Goal: Task Accomplishment & Management: Manage account settings

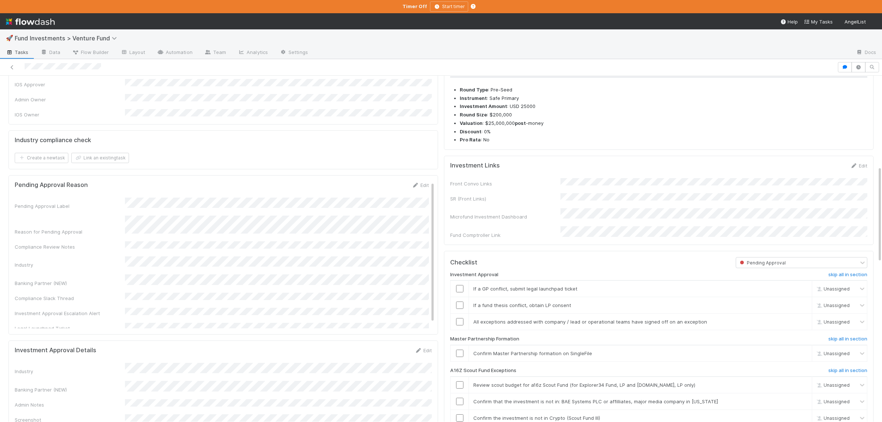
scroll to position [322, 0]
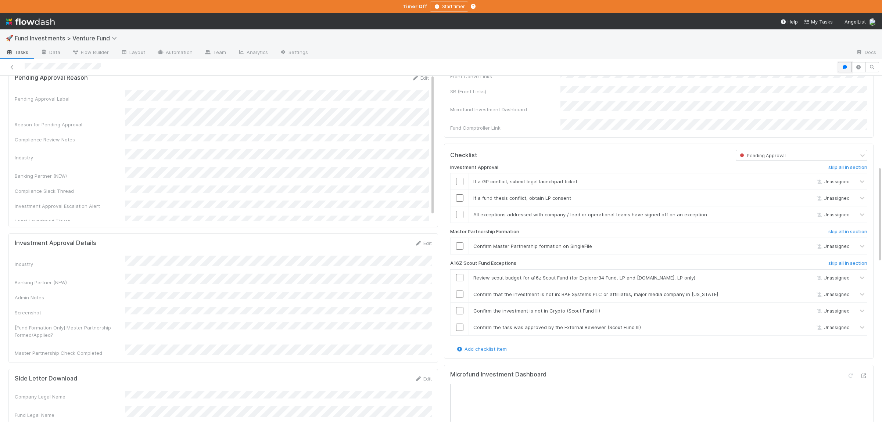
click at [842, 68] on icon "button" at bounding box center [844, 67] width 7 height 4
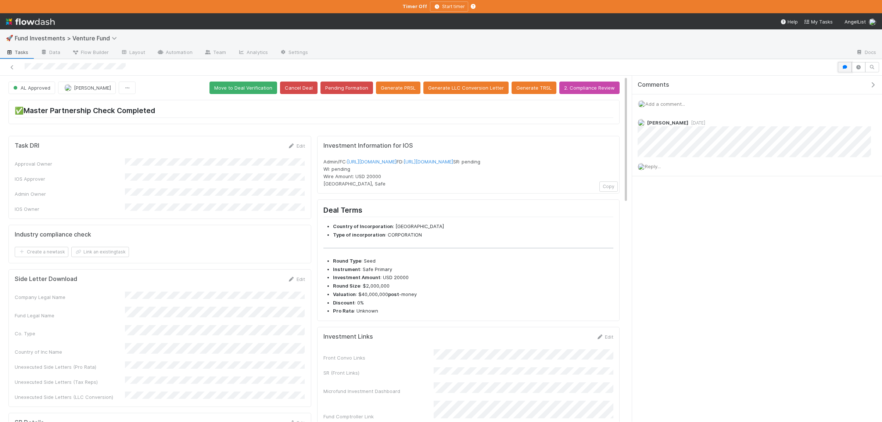
click at [846, 64] on button "button" at bounding box center [845, 67] width 14 height 10
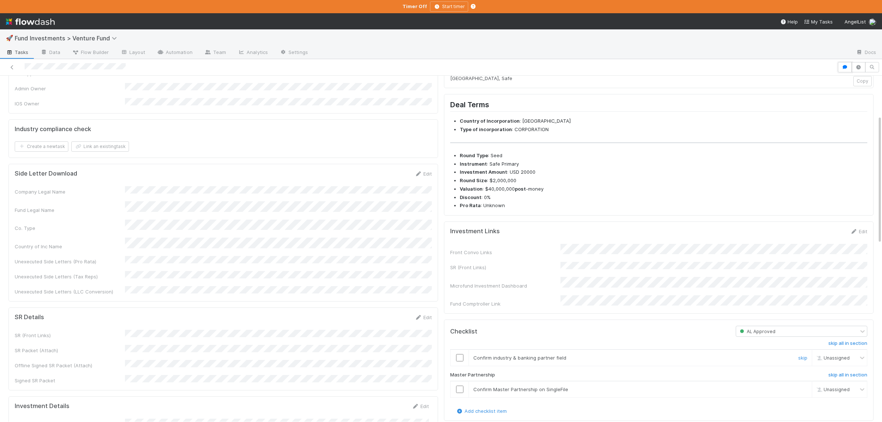
scroll to position [107, 0]
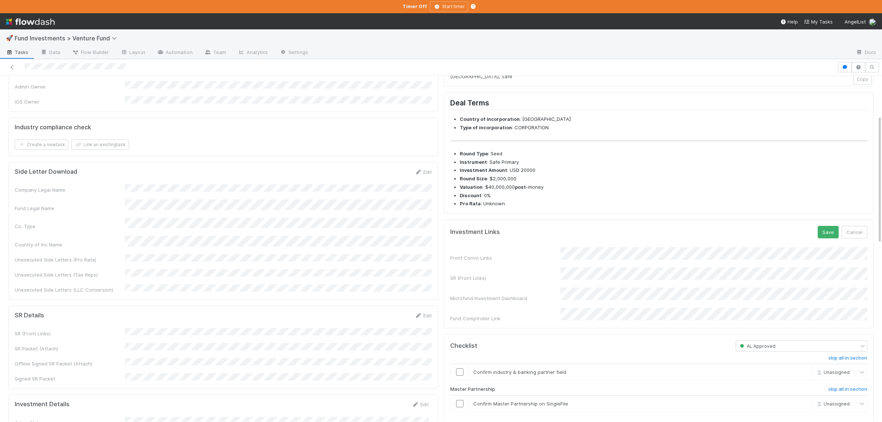
click at [613, 278] on div "Front Convo Links SR (Front Links) Microfund Investment Dashboard Fund Comptrol…" at bounding box center [658, 284] width 417 height 75
click at [831, 238] on button "Save" at bounding box center [827, 232] width 21 height 12
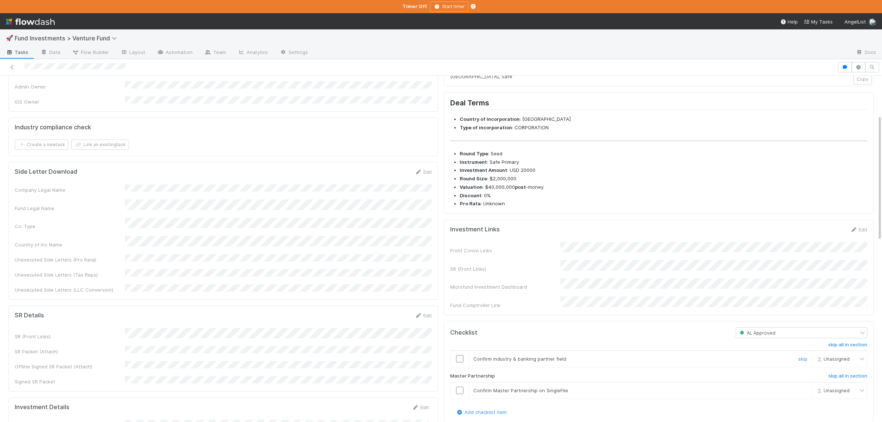
click at [459, 363] on input "checkbox" at bounding box center [459, 358] width 7 height 7
click at [457, 394] on input "checkbox" at bounding box center [459, 390] width 7 height 7
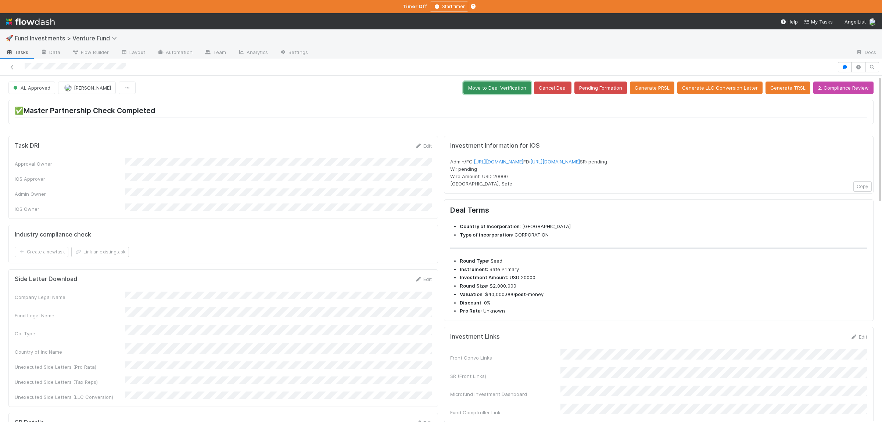
click at [517, 90] on button "Move to Deal Verification" at bounding box center [497, 88] width 68 height 12
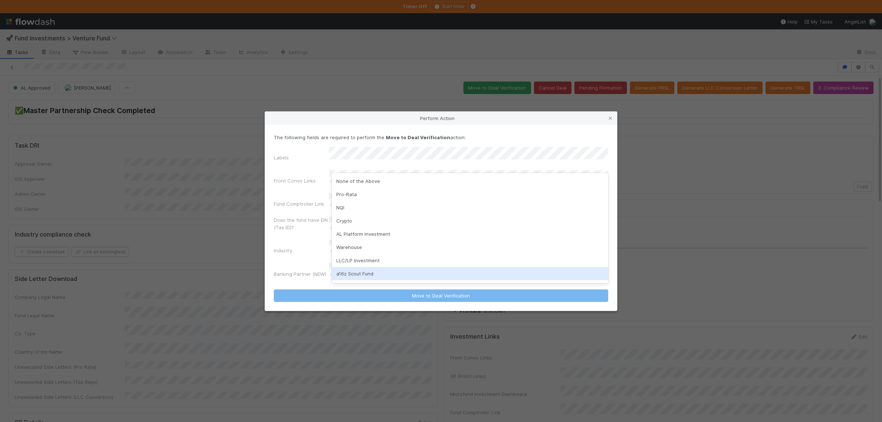
click at [367, 277] on div "a16z Scout Fund" at bounding box center [470, 273] width 276 height 13
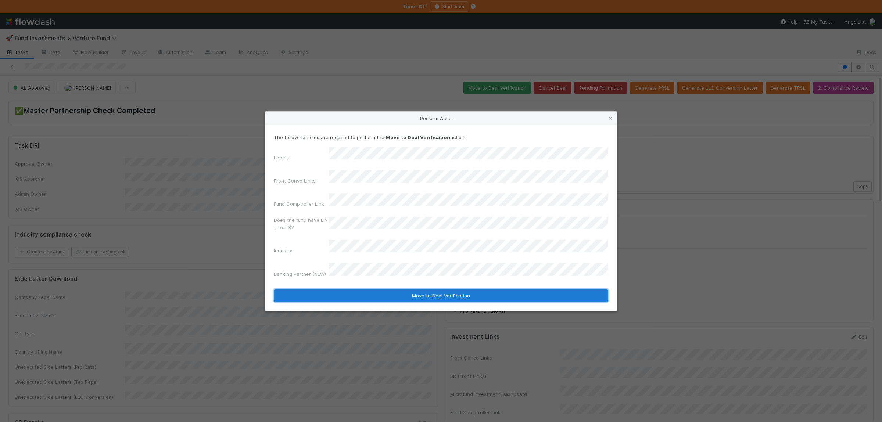
click at [362, 289] on button "Move to Deal Verification" at bounding box center [441, 295] width 334 height 12
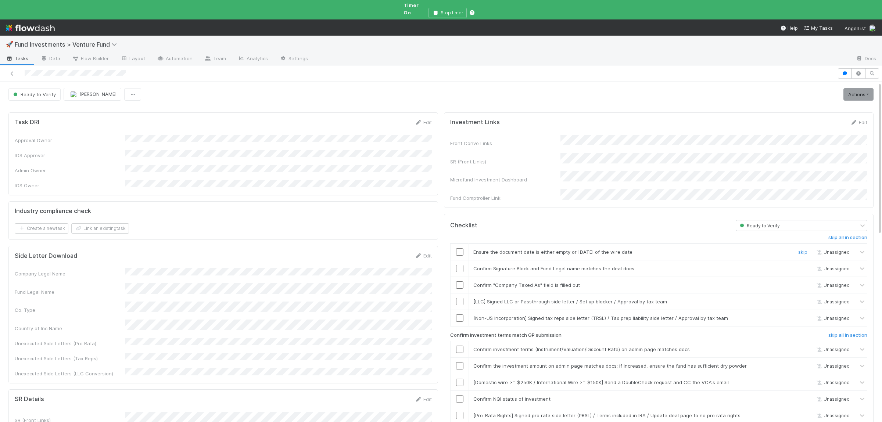
click at [461, 248] on input "checkbox" at bounding box center [459, 251] width 7 height 7
click at [457, 265] on input "checkbox" at bounding box center [459, 268] width 7 height 7
click at [458, 281] on input "checkbox" at bounding box center [459, 284] width 7 height 7
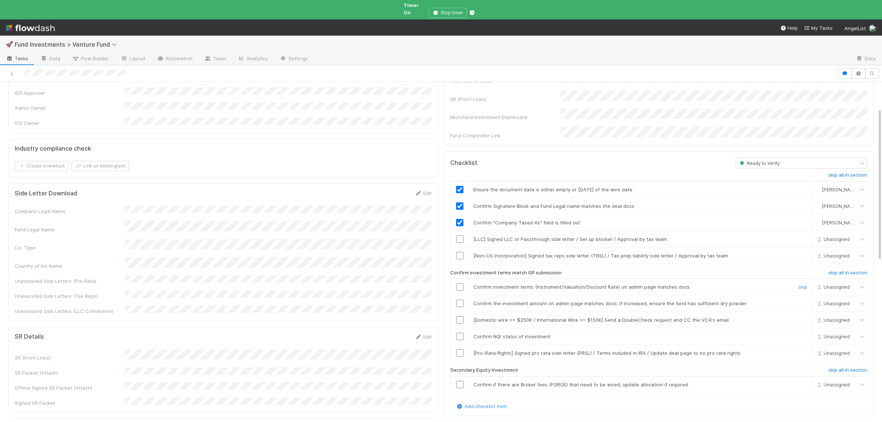
scroll to position [72, 0]
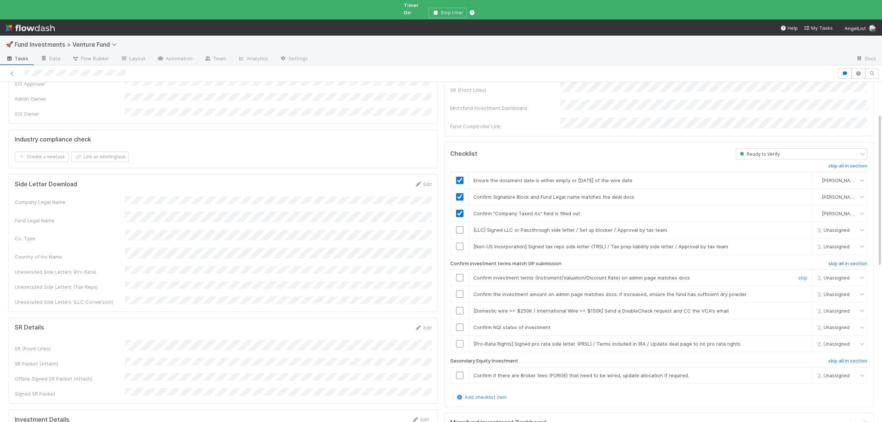
click at [461, 274] on input "checkbox" at bounding box center [459, 277] width 7 height 7
click at [459, 291] on input "checkbox" at bounding box center [459, 294] width 7 height 7
click at [461, 324] on input "checkbox" at bounding box center [459, 327] width 7 height 7
click at [462, 291] on input "checkbox" at bounding box center [459, 294] width 7 height 7
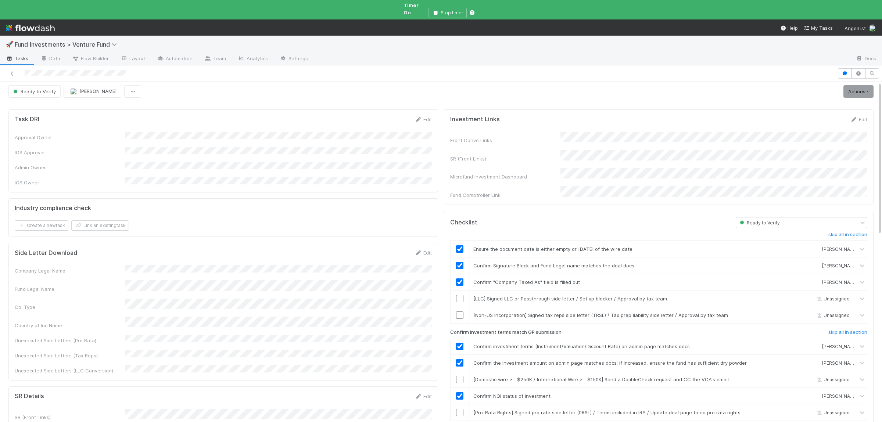
scroll to position [0, 0]
click at [856, 88] on link "Actions" at bounding box center [858, 94] width 30 height 12
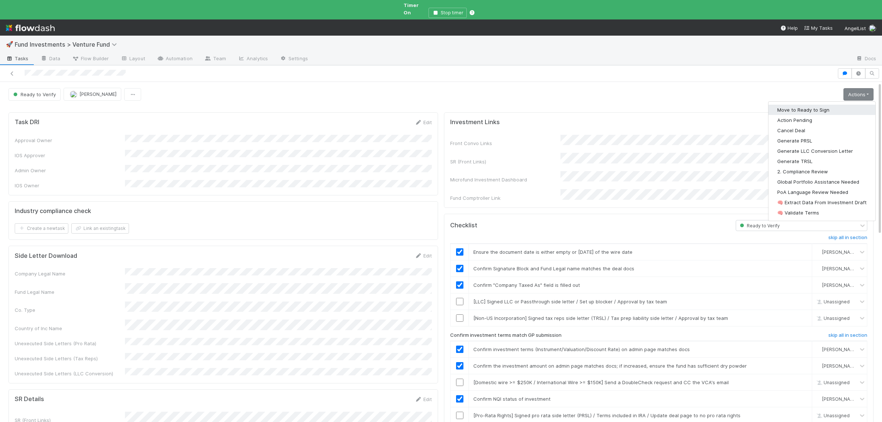
click at [819, 105] on button "Move to Ready to Sign" at bounding box center [821, 110] width 107 height 10
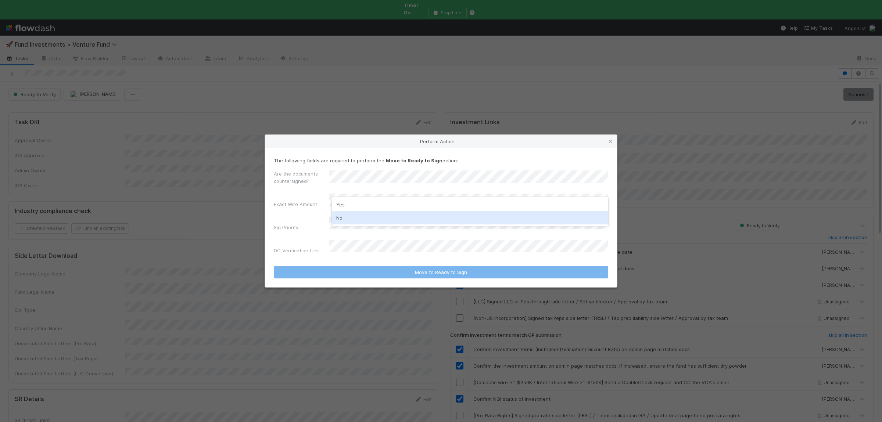
click at [346, 213] on div "No" at bounding box center [470, 217] width 276 height 13
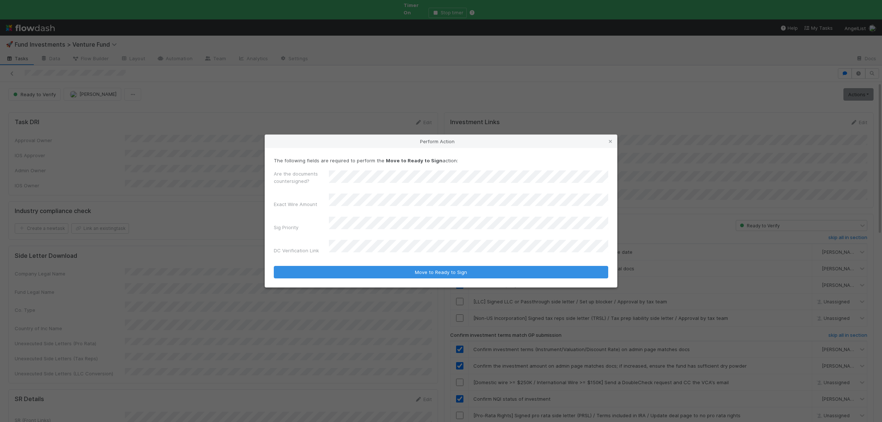
click at [274, 266] on button "Move to Ready to Sign" at bounding box center [441, 272] width 334 height 12
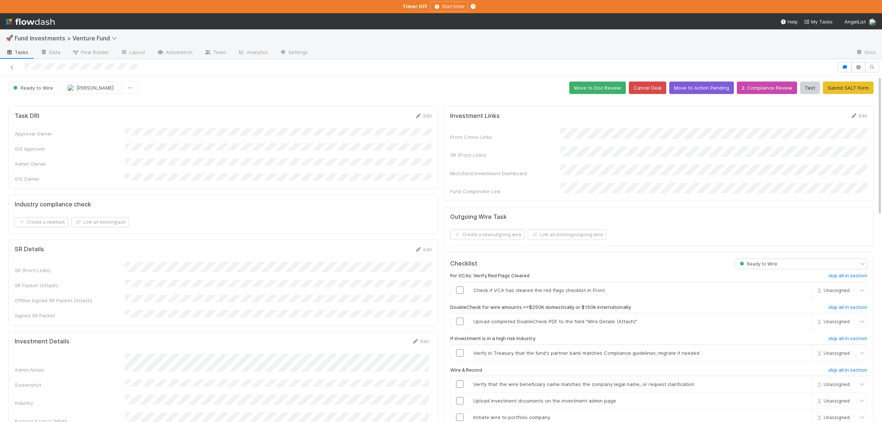
scroll to position [107, 0]
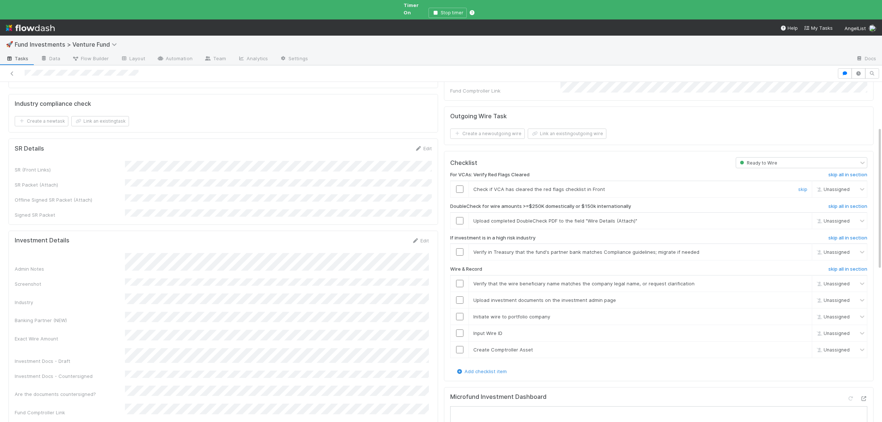
click at [457, 186] on input "checkbox" at bounding box center [459, 189] width 7 height 7
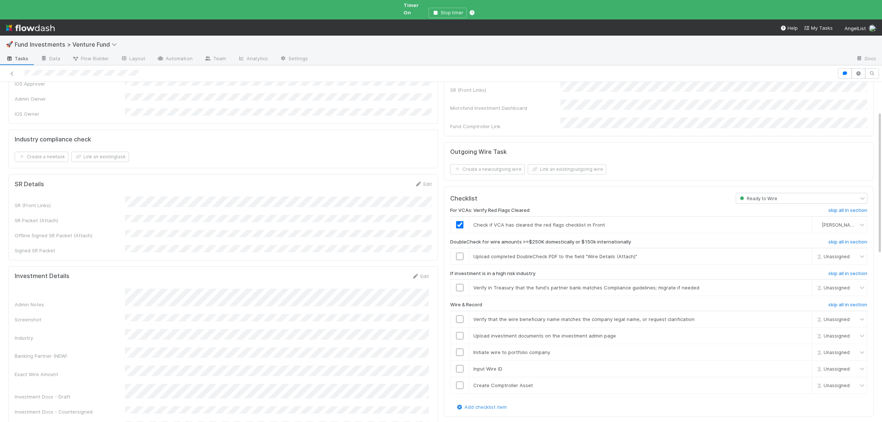
scroll to position [0, 0]
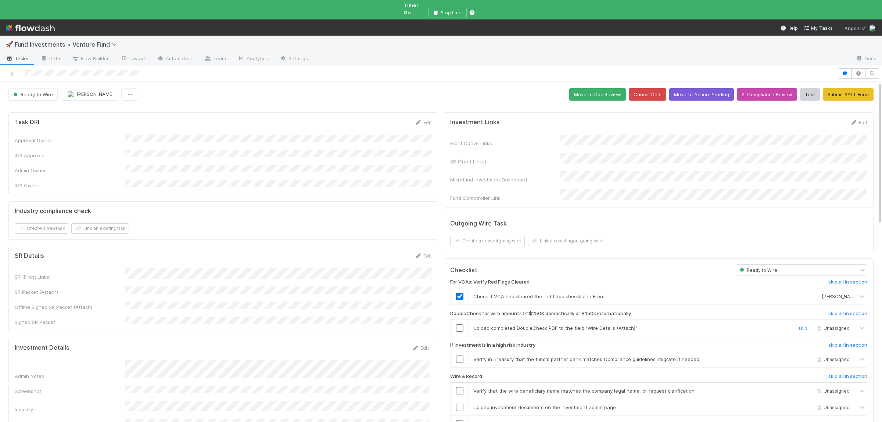
click at [459, 324] on input "checkbox" at bounding box center [459, 327] width 7 height 7
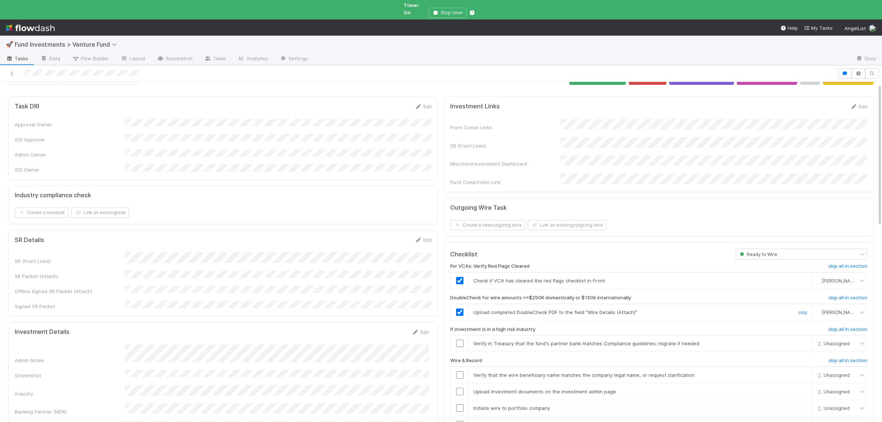
scroll to position [36, 0]
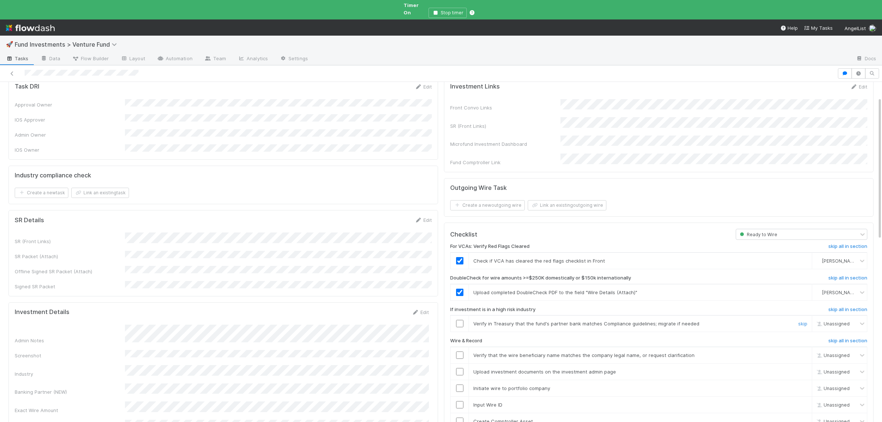
drag, startPoint x: 802, startPoint y: 313, endPoint x: 750, endPoint y: 312, distance: 51.4
click at [802, 321] on link "skip" at bounding box center [802, 324] width 9 height 6
drag, startPoint x: 460, startPoint y: 345, endPoint x: 461, endPoint y: 349, distance: 4.1
click at [460, 352] on input "checkbox" at bounding box center [459, 355] width 7 height 7
click at [458, 364] on td at bounding box center [459, 371] width 18 height 17
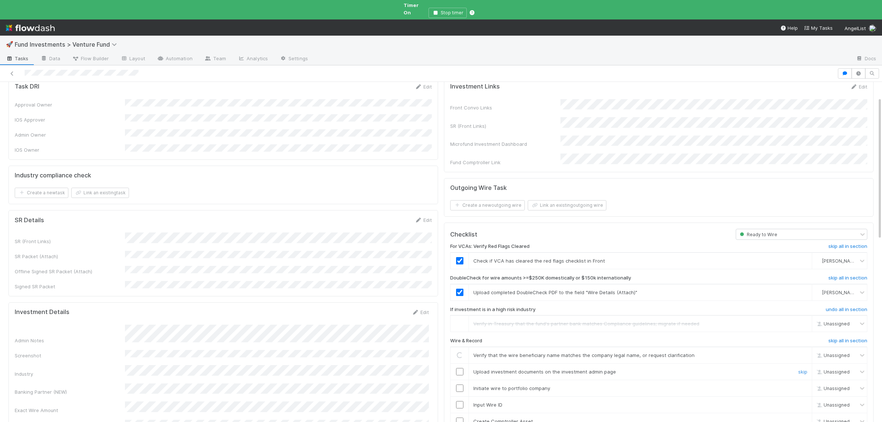
click at [461, 368] on input "checkbox" at bounding box center [459, 371] width 7 height 7
click at [459, 385] on input "checkbox" at bounding box center [459, 388] width 7 height 7
click at [459, 401] on input "checkbox" at bounding box center [459, 404] width 7 height 7
click at [460, 398] on td "Loading..." at bounding box center [459, 404] width 18 height 17
checkbox input "true"
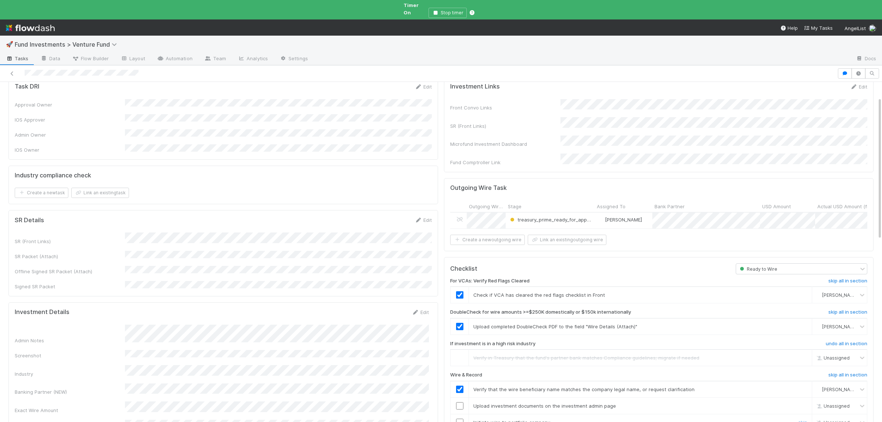
click at [461, 419] on input "checkbox" at bounding box center [459, 422] width 7 height 7
click at [460, 402] on input "checkbox" at bounding box center [459, 405] width 7 height 7
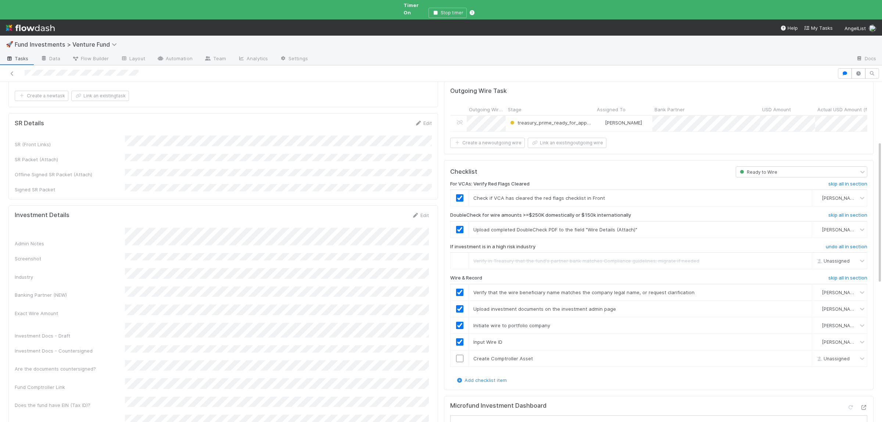
scroll to position [143, 0]
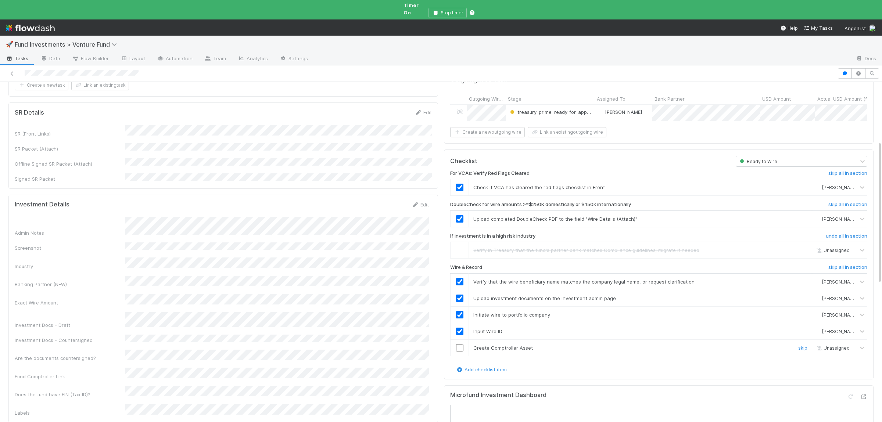
click at [461, 344] on input "checkbox" at bounding box center [459, 347] width 7 height 7
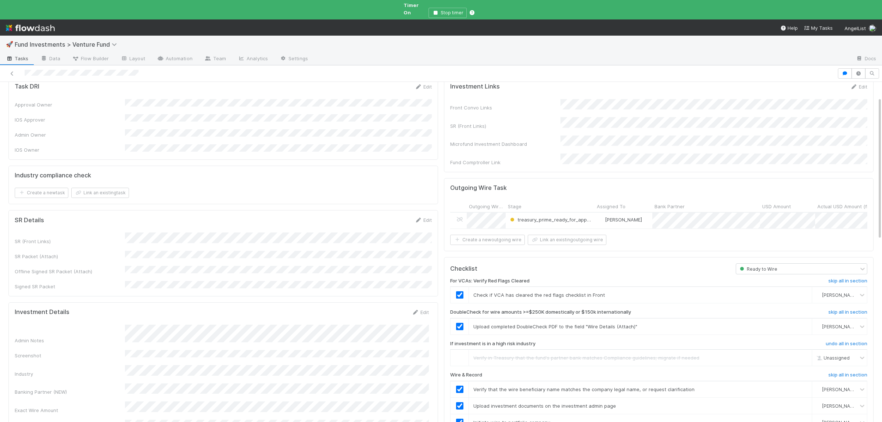
scroll to position [0, 0]
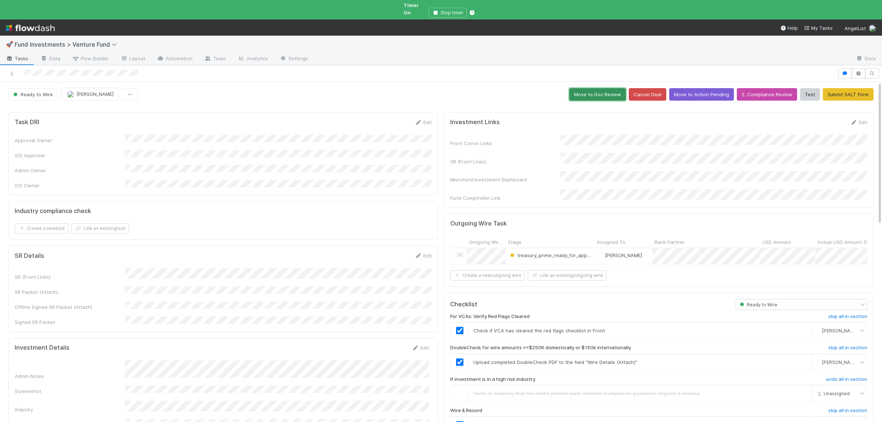
click at [589, 91] on button "Move to Doc Review" at bounding box center [597, 94] width 57 height 12
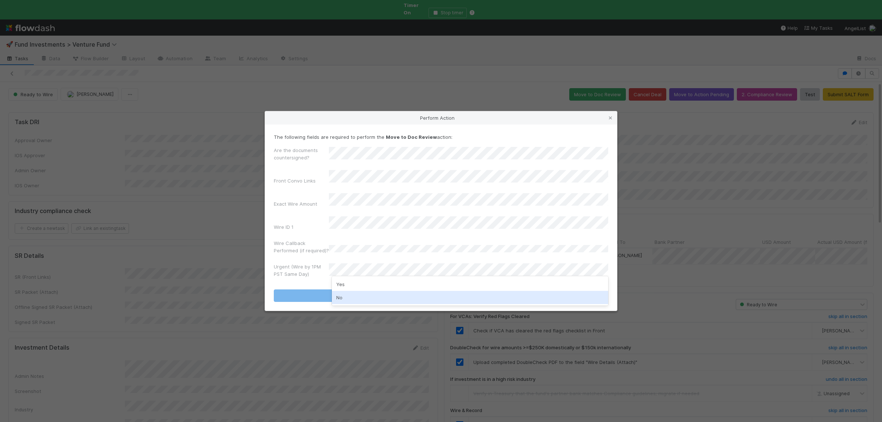
click at [345, 297] on div "No" at bounding box center [470, 297] width 276 height 13
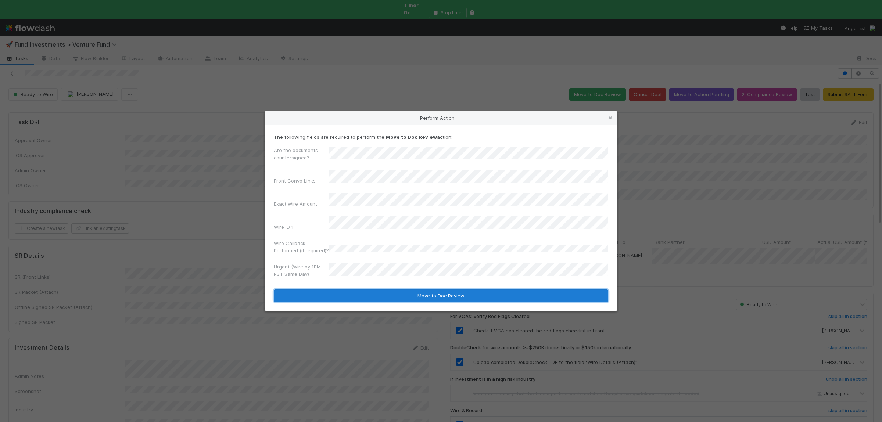
click at [336, 289] on button "Move to Doc Review" at bounding box center [441, 295] width 334 height 12
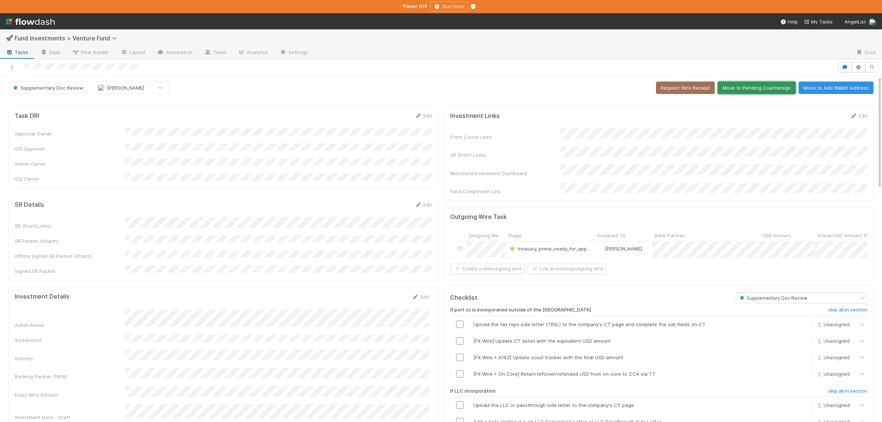
click at [761, 85] on button "Move to Pending Countersigs" at bounding box center [756, 88] width 78 height 12
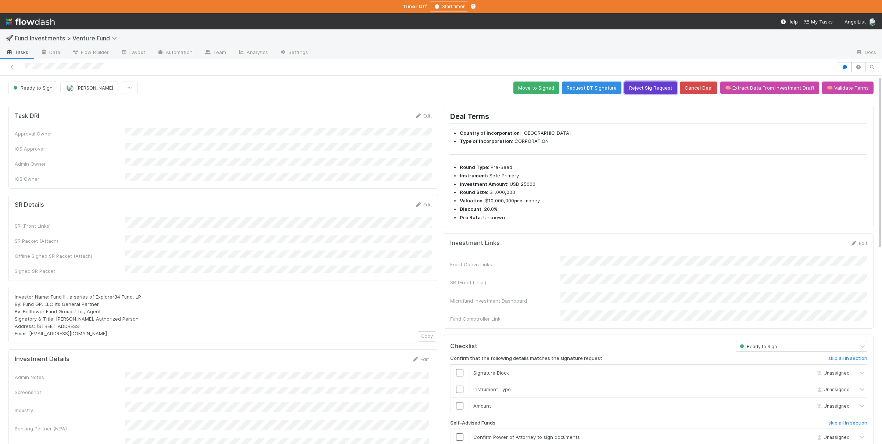
click at [653, 88] on button "Reject Sig Request" at bounding box center [650, 88] width 53 height 12
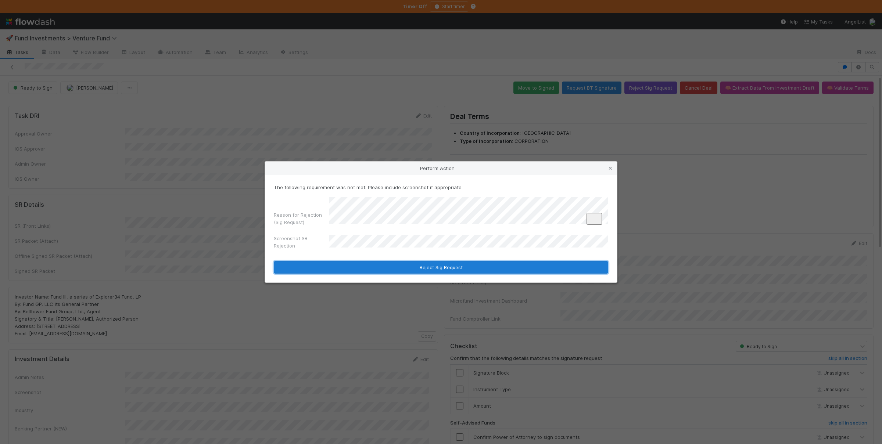
click at [330, 271] on button "Reject Sig Request" at bounding box center [441, 267] width 334 height 12
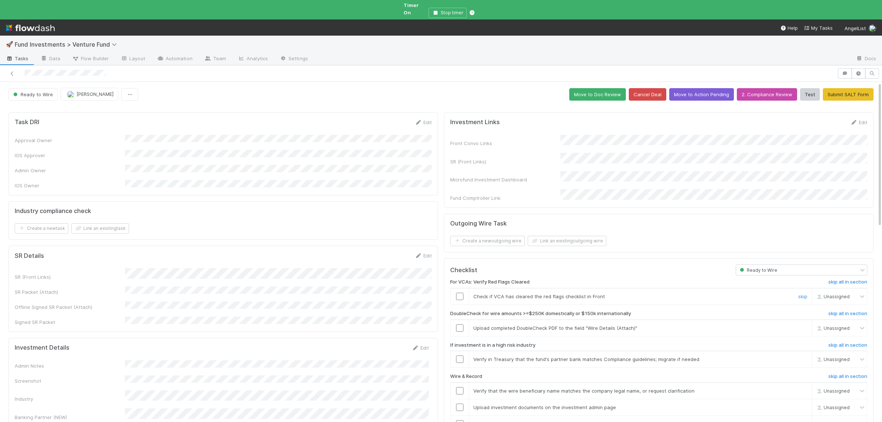
drag, startPoint x: 461, startPoint y: 281, endPoint x: 474, endPoint y: 303, distance: 25.6
click at [461, 293] on input "checkbox" at bounding box center [459, 296] width 7 height 7
click at [797, 324] on div "skip" at bounding box center [801, 327] width 22 height 7
click at [802, 356] on link "skip" at bounding box center [802, 359] width 9 height 6
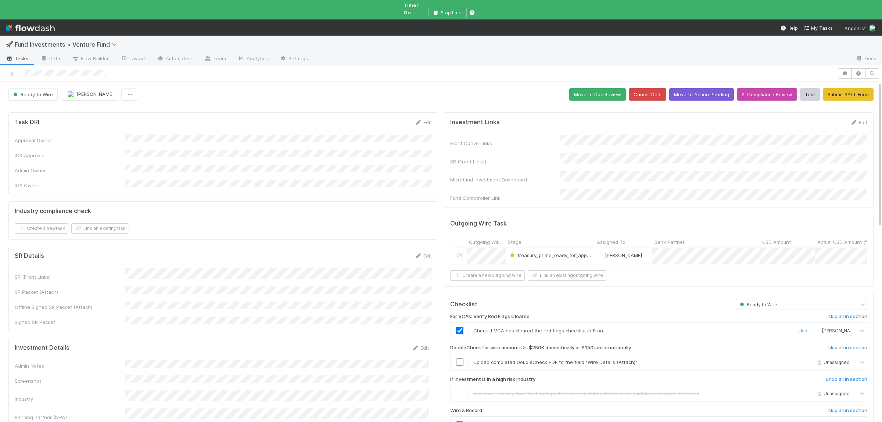
click at [804, 328] on link "skip" at bounding box center [802, 331] width 9 height 6
click at [798, 328] on link "undo" at bounding box center [801, 331] width 11 height 6
click at [458, 327] on input "checkbox" at bounding box center [459, 330] width 7 height 7
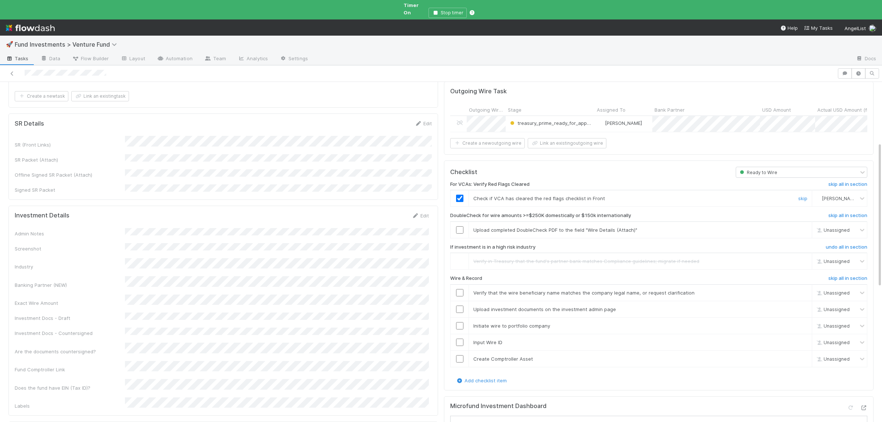
scroll to position [143, 0]
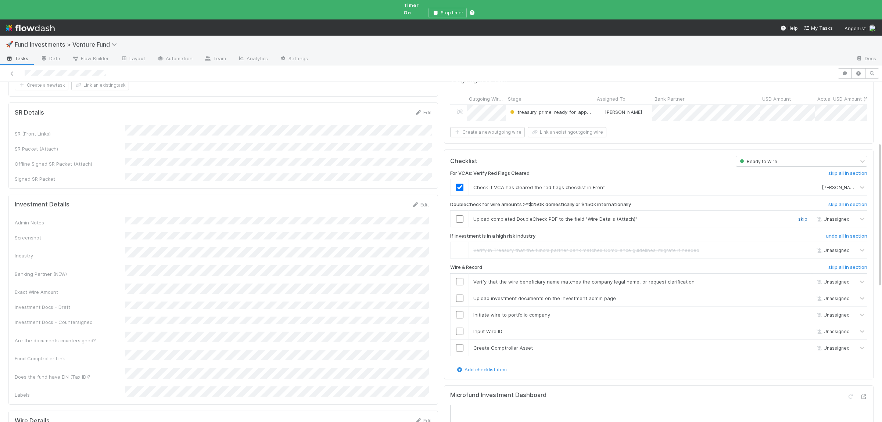
click at [804, 216] on link "skip" at bounding box center [802, 219] width 9 height 6
click at [461, 278] on input "checkbox" at bounding box center [459, 281] width 7 height 7
click at [460, 295] on input "checkbox" at bounding box center [459, 298] width 7 height 7
click at [460, 311] on input "checkbox" at bounding box center [459, 314] width 7 height 7
click at [461, 328] on input "checkbox" at bounding box center [459, 331] width 7 height 7
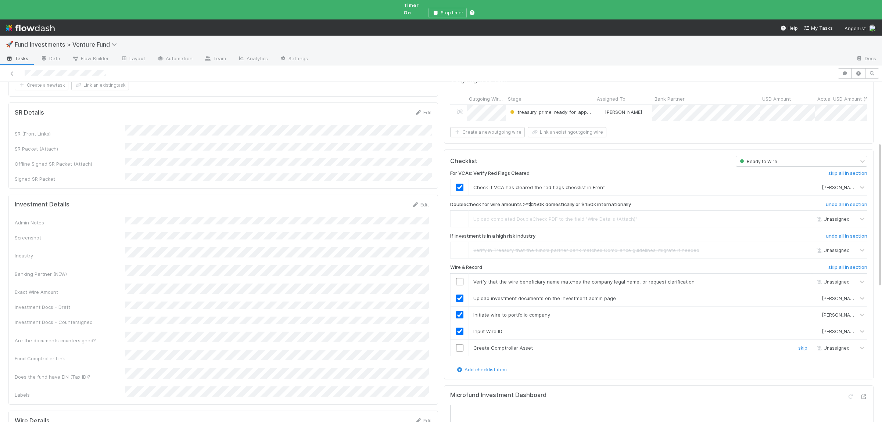
click at [459, 344] on input "checkbox" at bounding box center [459, 347] width 7 height 7
click at [461, 278] on input "checkbox" at bounding box center [459, 281] width 7 height 7
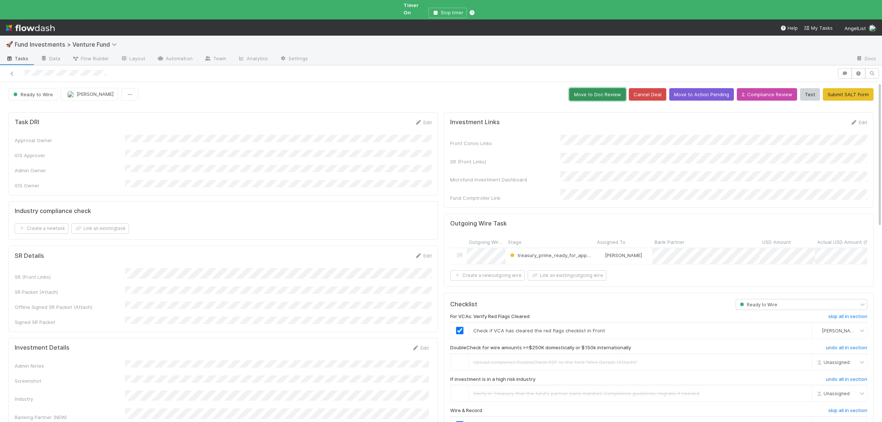
click at [604, 88] on button "Move to Doc Review" at bounding box center [597, 94] width 57 height 12
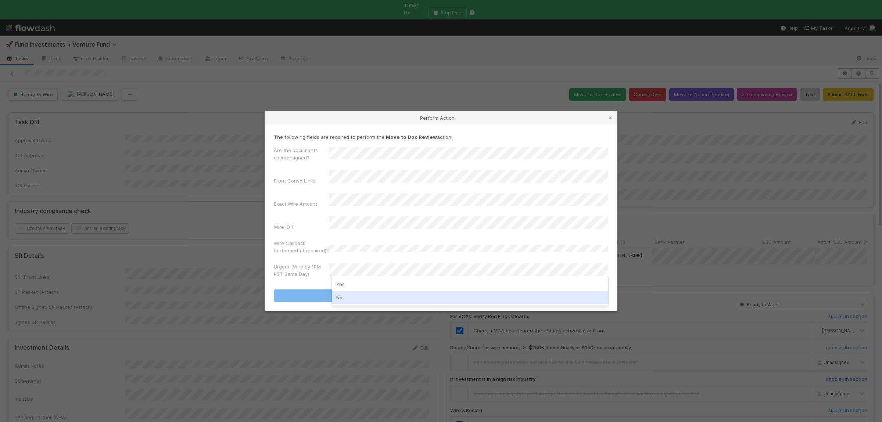
click at [351, 301] on div "No" at bounding box center [470, 297] width 276 height 13
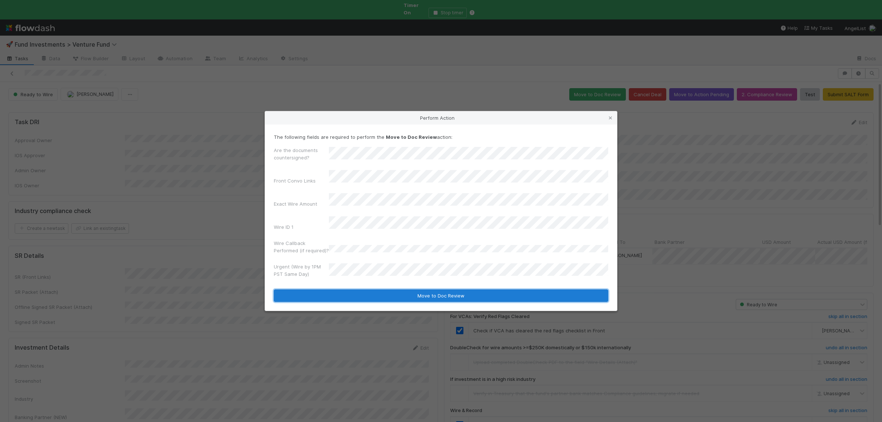
click at [355, 291] on button "Move to Doc Review" at bounding box center [441, 295] width 334 height 12
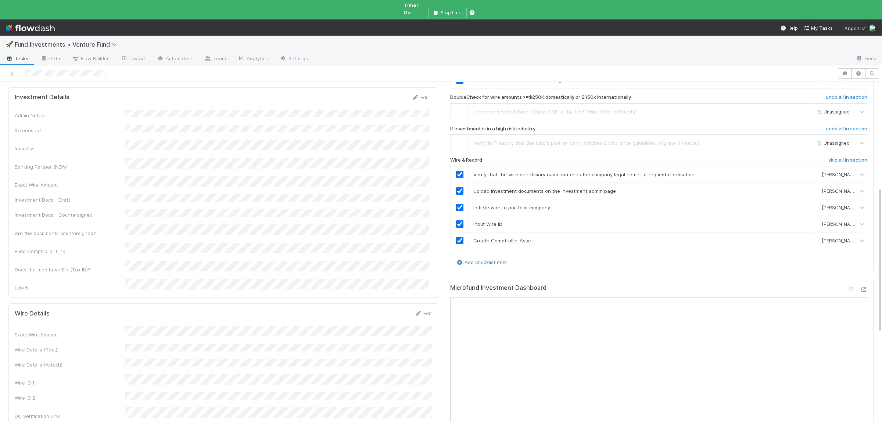
click at [163, 240] on div "Admin Notes Screenshot Industry Banking Partner (NEW) Exact Wire Amount Investm…" at bounding box center [222, 201] width 414 height 182
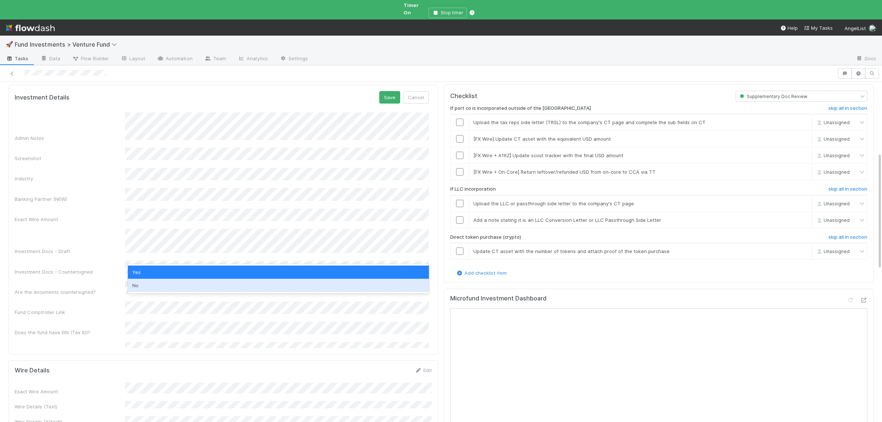
click at [174, 286] on div "No" at bounding box center [278, 285] width 301 height 13
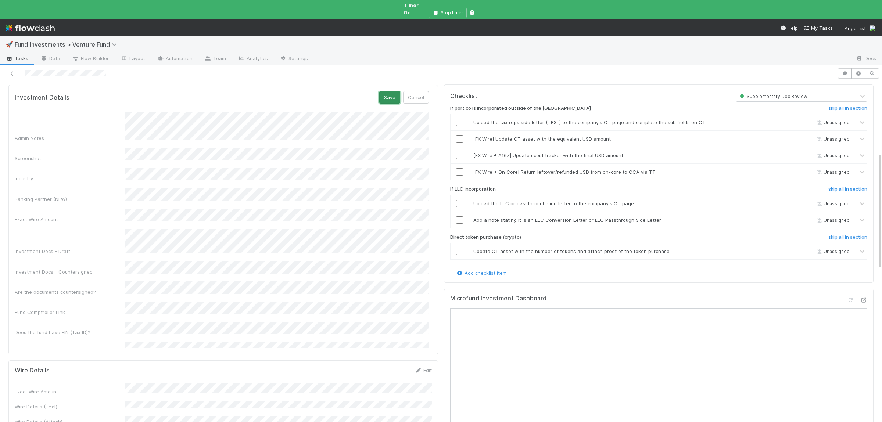
click at [383, 91] on button "Save" at bounding box center [389, 97] width 21 height 12
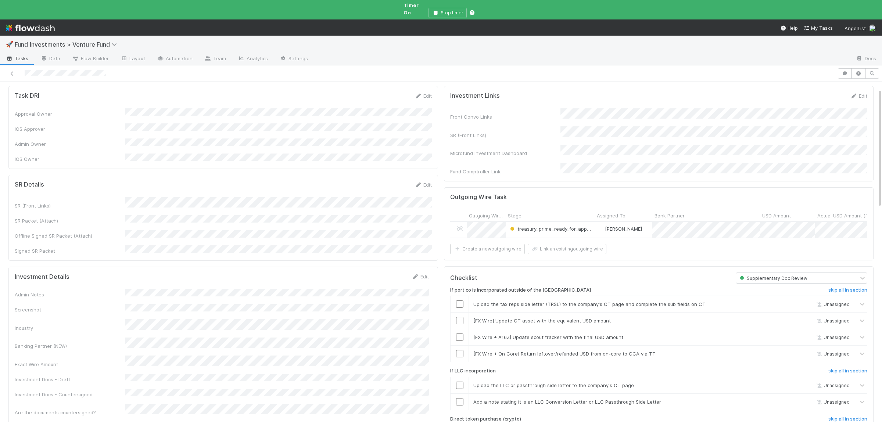
scroll to position [0, 0]
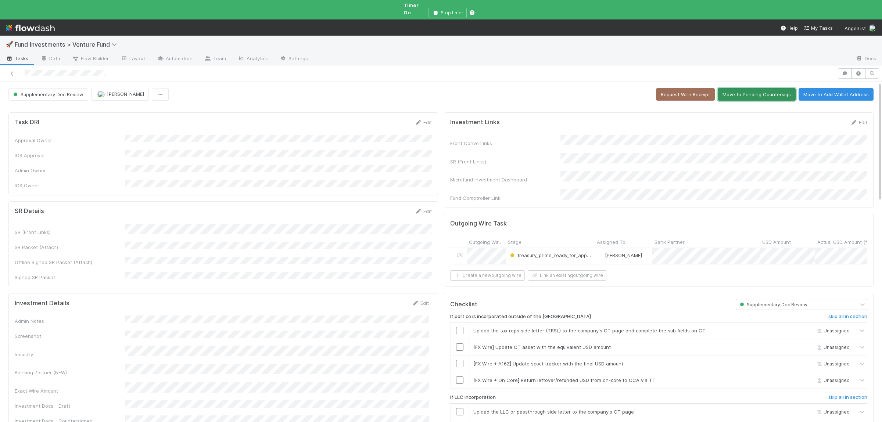
click at [788, 94] on button "Move to Pending Countersigs" at bounding box center [756, 94] width 78 height 12
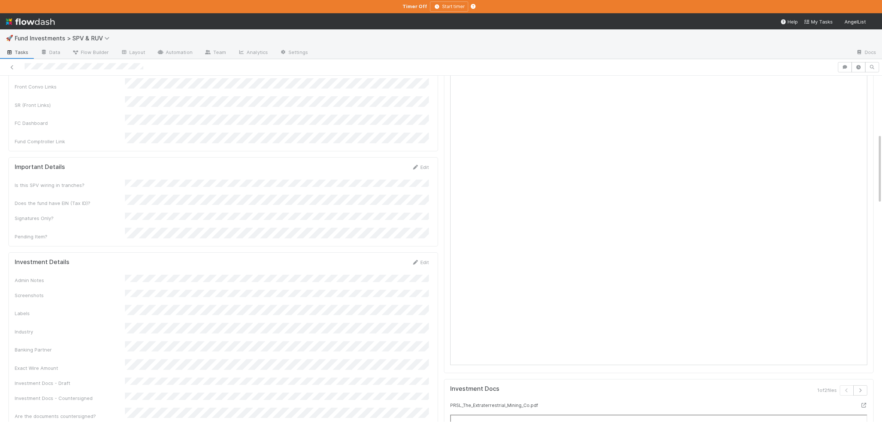
scroll to position [287, 0]
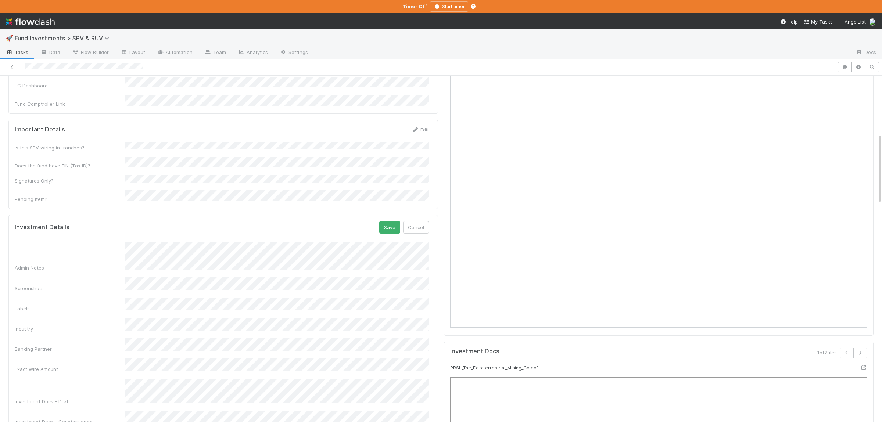
click at [379, 221] on button "Save" at bounding box center [389, 227] width 21 height 12
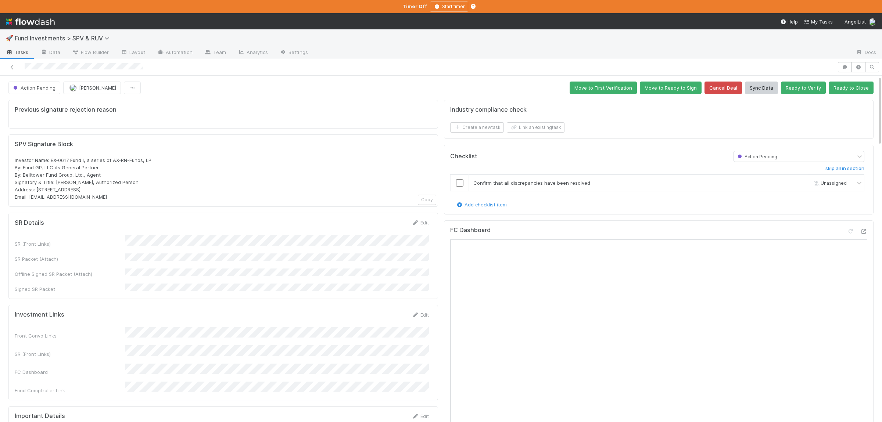
click at [782, 156] on div "Action Pending" at bounding box center [794, 156] width 121 height 10
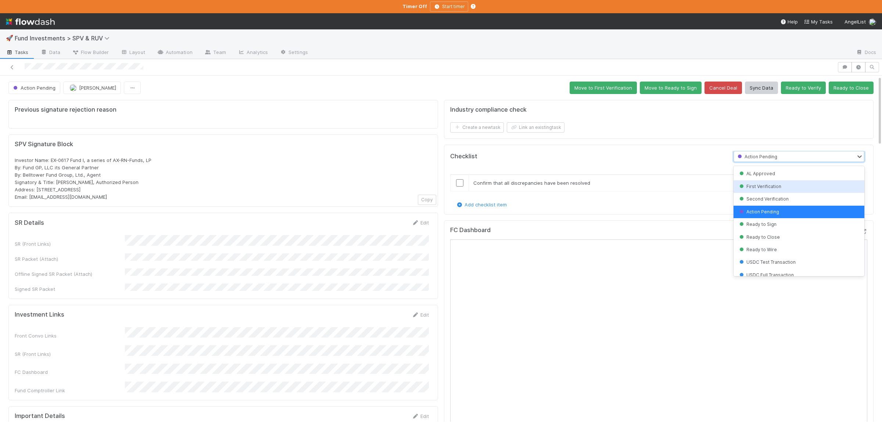
click at [773, 189] on span "First Verification" at bounding box center [759, 187] width 43 height 6
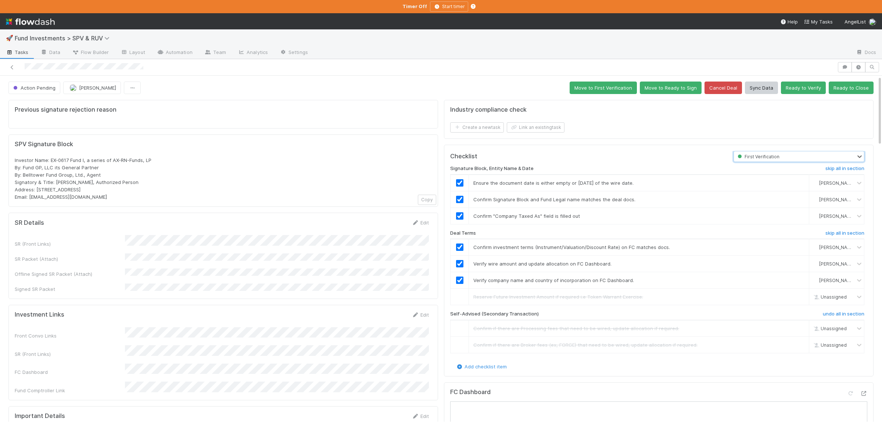
click at [782, 158] on div "First Verification" at bounding box center [794, 156] width 121 height 10
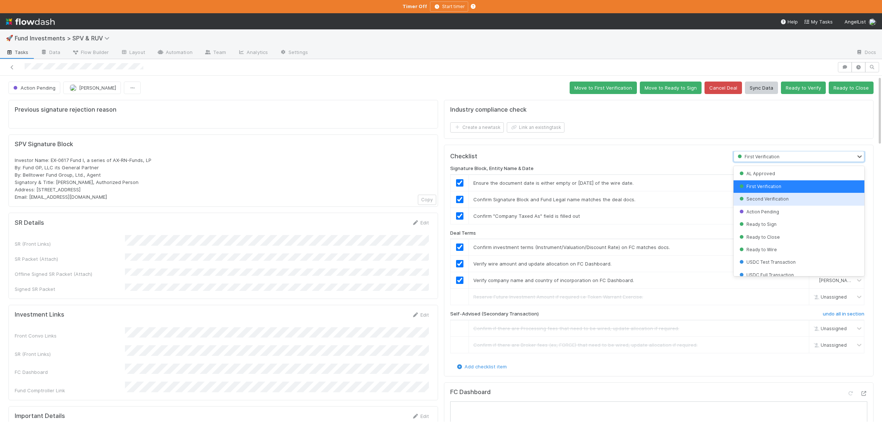
click at [766, 196] on div "Second Verification" at bounding box center [798, 199] width 131 height 12
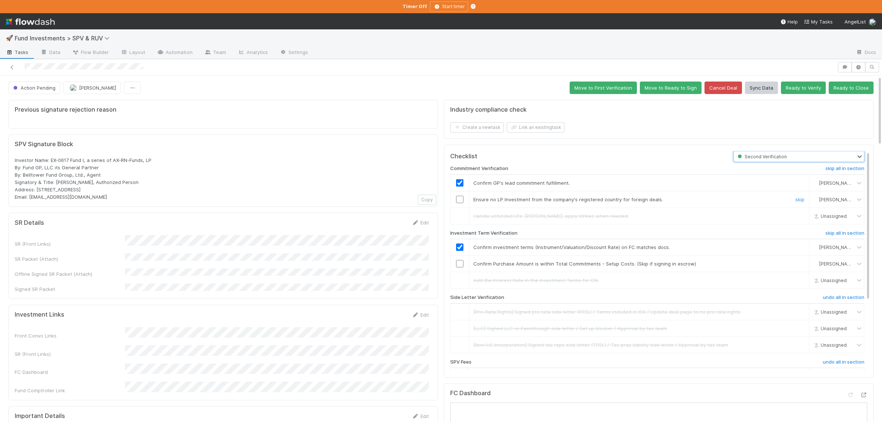
click at [461, 199] on input "checkbox" at bounding box center [459, 199] width 7 height 7
click at [460, 267] on input "checkbox" at bounding box center [459, 263] width 7 height 7
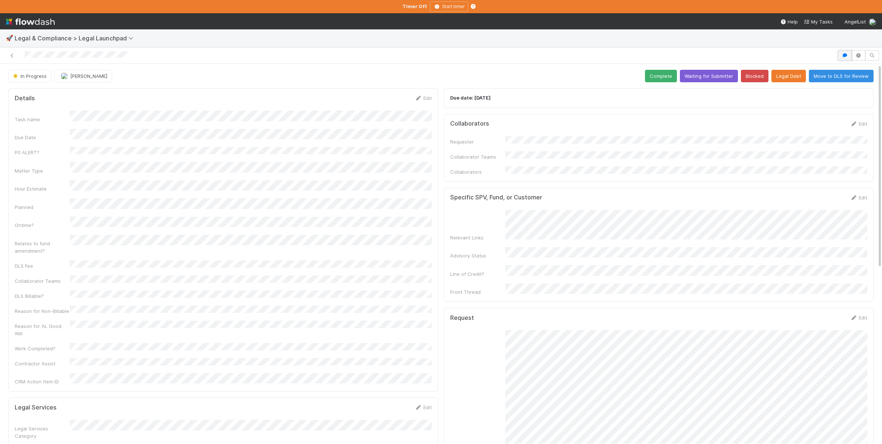
click at [843, 57] on icon "button" at bounding box center [844, 55] width 7 height 4
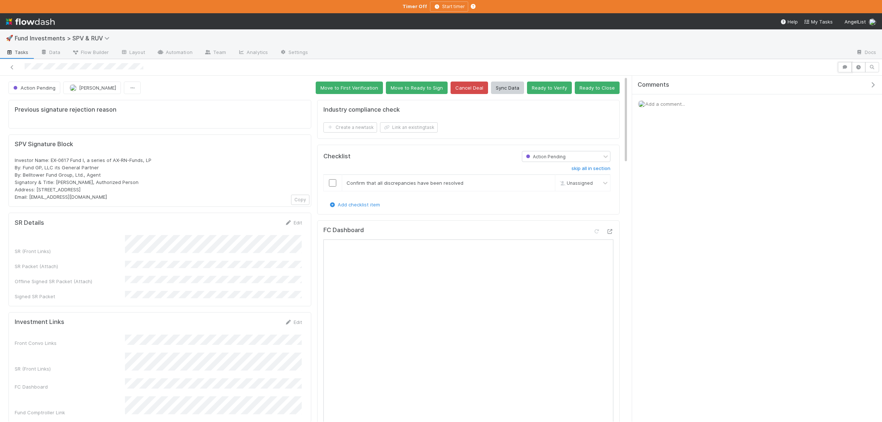
drag, startPoint x: 847, startPoint y: 73, endPoint x: 843, endPoint y: 75, distance: 4.0
click at [847, 72] on button "button" at bounding box center [845, 67] width 14 height 10
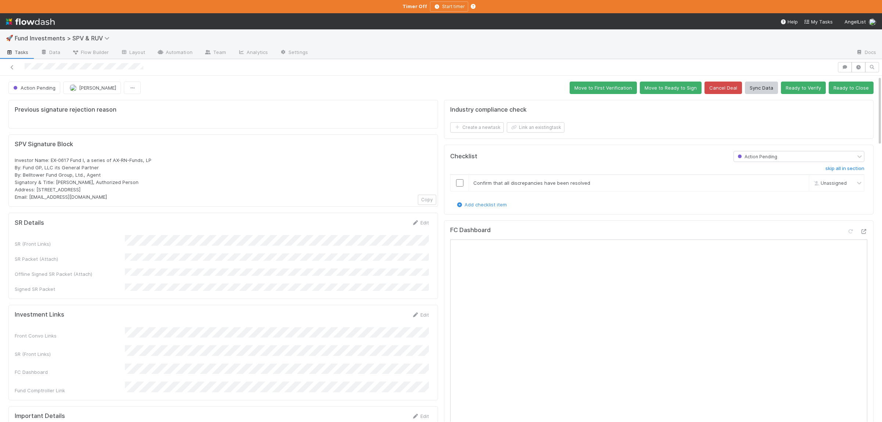
click at [772, 162] on div "Action Pending" at bounding box center [794, 156] width 121 height 10
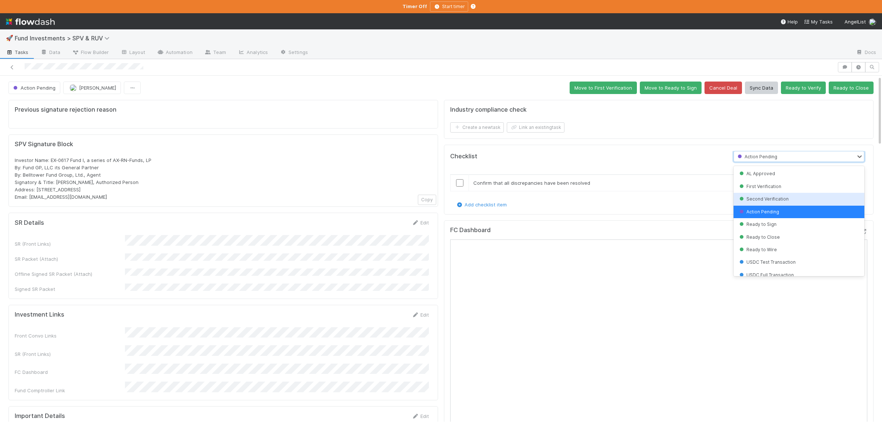
click at [770, 195] on div "Second Verification" at bounding box center [798, 199] width 131 height 12
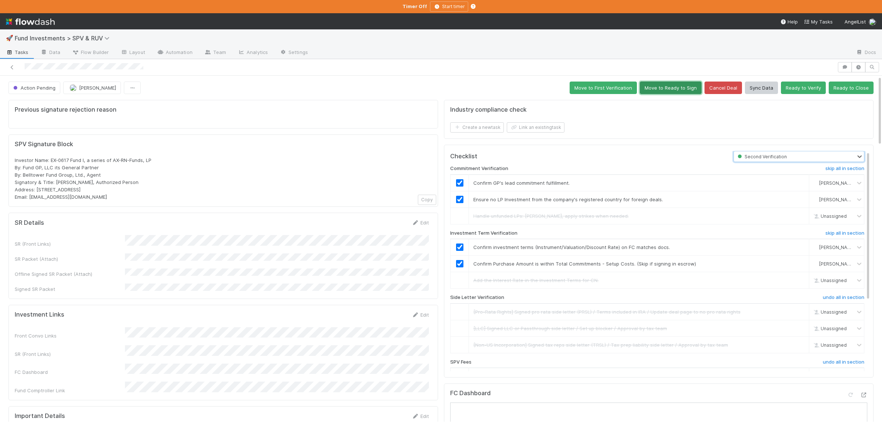
click at [670, 93] on button "Move to Ready to Sign" at bounding box center [671, 88] width 62 height 12
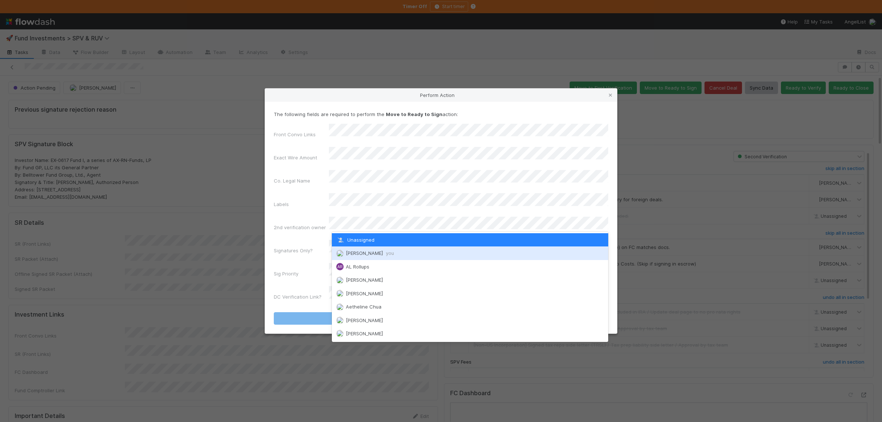
click at [365, 250] on div "Susan Tang you" at bounding box center [470, 252] width 276 height 13
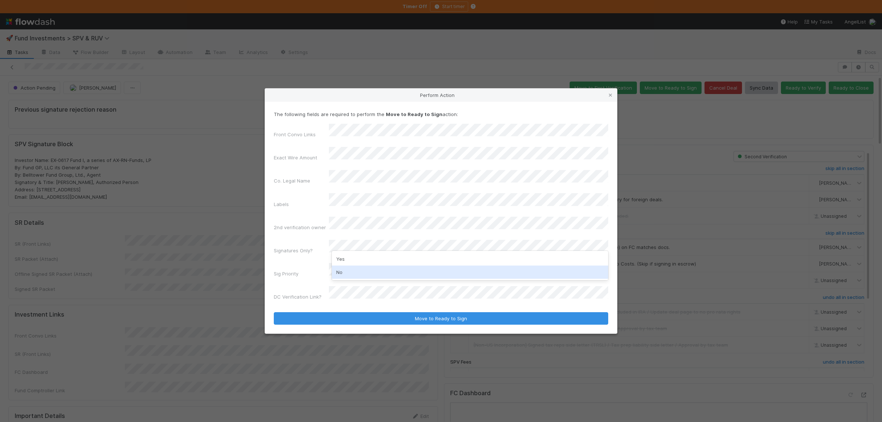
click at [349, 271] on div "No" at bounding box center [470, 272] width 276 height 13
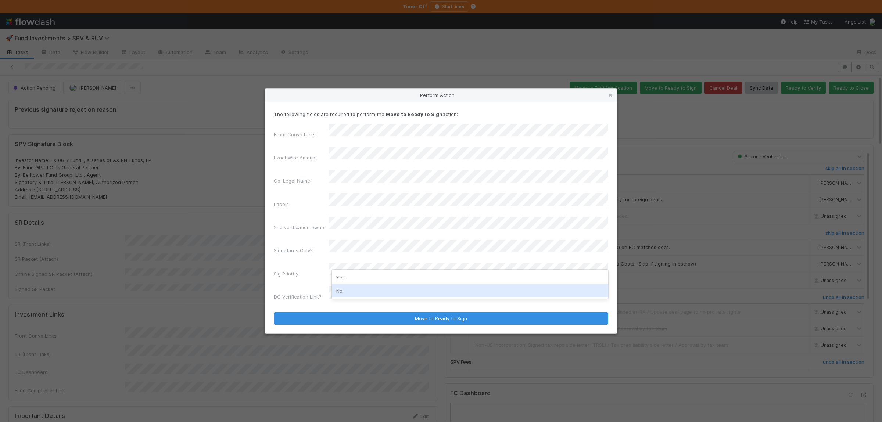
click at [346, 287] on div "No" at bounding box center [470, 290] width 276 height 13
click at [609, 98] on icon at bounding box center [609, 95] width 7 height 5
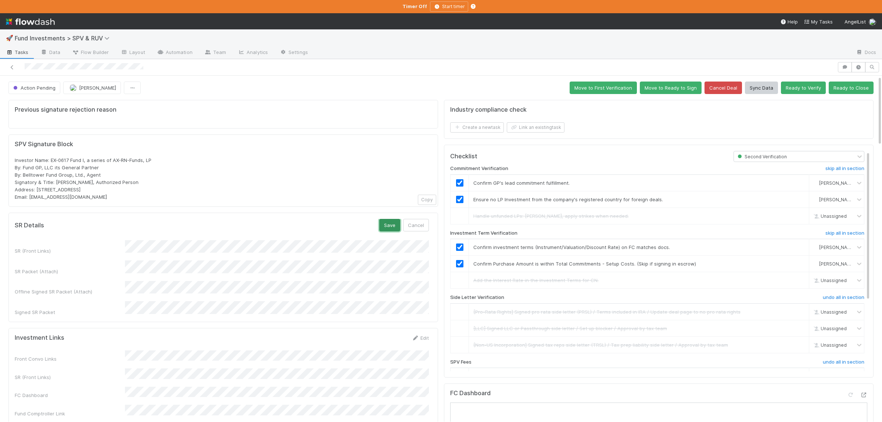
click at [385, 224] on button "Save" at bounding box center [389, 225] width 21 height 12
click at [393, 226] on button "Save" at bounding box center [389, 225] width 21 height 12
click at [682, 91] on button "Move to Ready to Sign" at bounding box center [671, 88] width 62 height 12
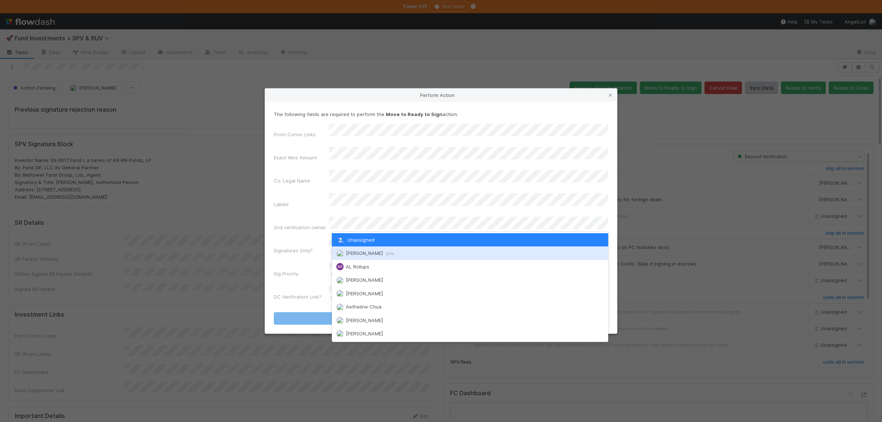
click at [363, 249] on div "Susan Tang you" at bounding box center [470, 252] width 276 height 13
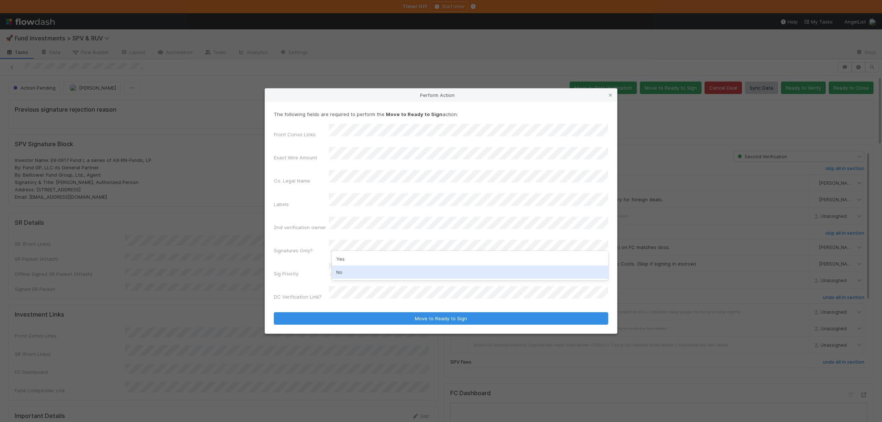
click at [361, 269] on div "No" at bounding box center [470, 272] width 276 height 13
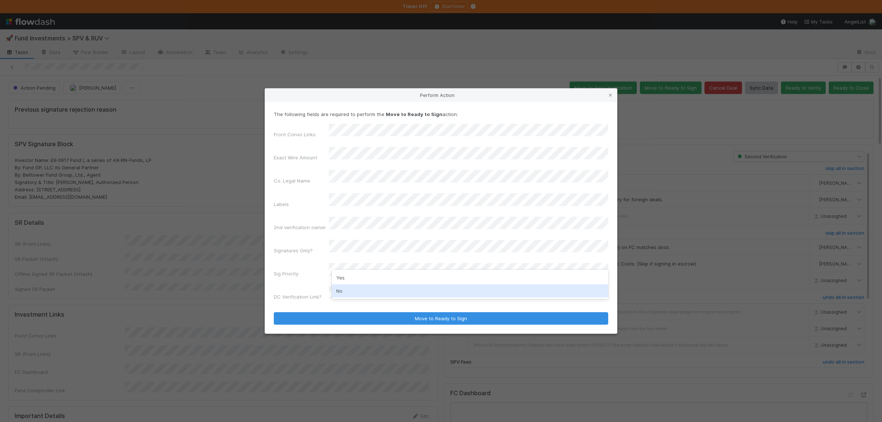
click at [354, 290] on div "No" at bounding box center [470, 290] width 276 height 13
click at [274, 312] on button "Move to Ready to Sign" at bounding box center [441, 318] width 334 height 12
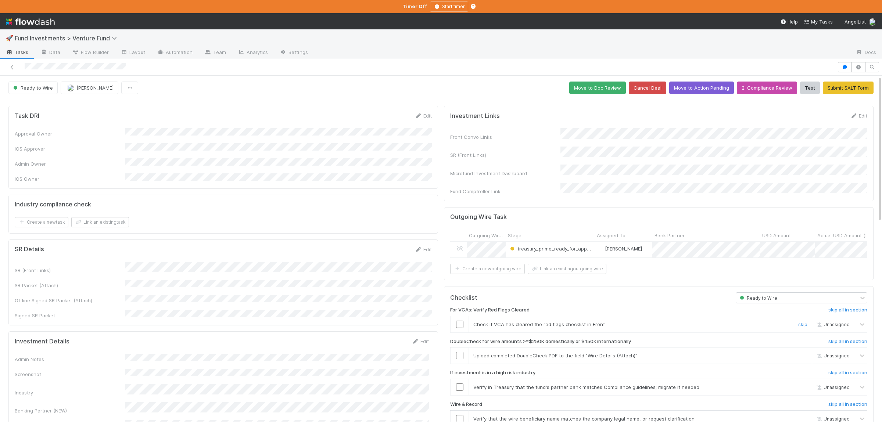
click at [462, 321] on input "checkbox" at bounding box center [459, 324] width 7 height 7
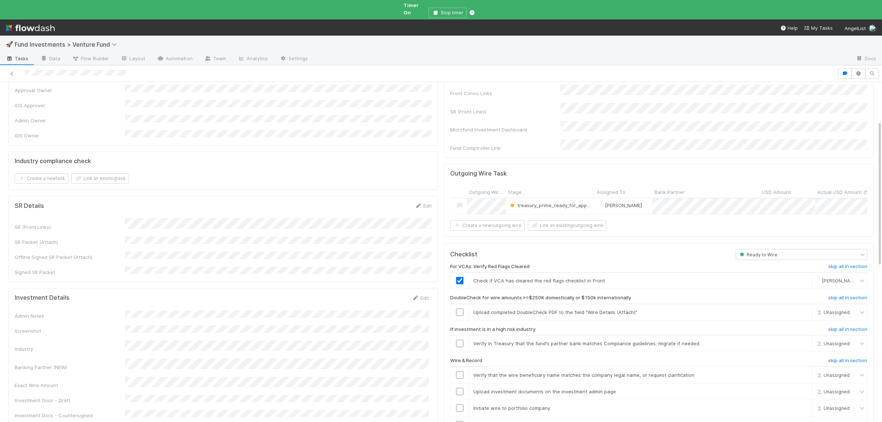
scroll to position [107, 0]
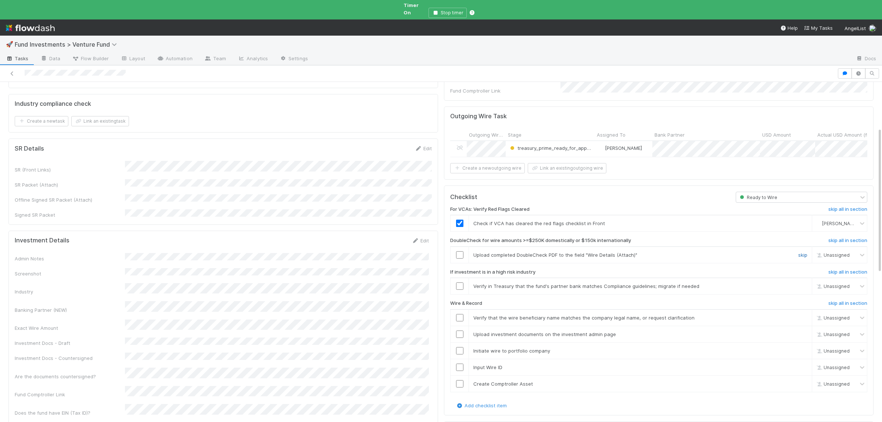
click at [804, 252] on link "skip" at bounding box center [802, 255] width 9 height 6
click at [799, 283] on link "skip" at bounding box center [802, 286] width 9 height 6
click at [457, 314] on input "checkbox" at bounding box center [459, 317] width 7 height 7
click at [457, 331] on input "checkbox" at bounding box center [459, 334] width 7 height 7
click at [460, 347] on input "checkbox" at bounding box center [459, 350] width 7 height 7
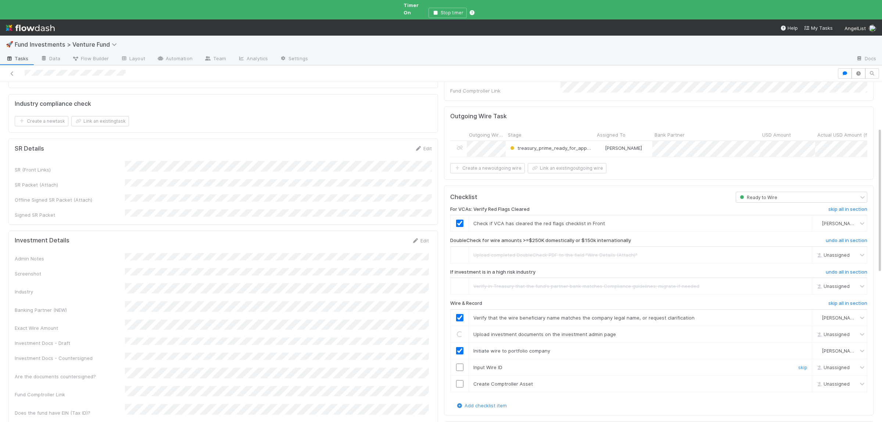
click at [460, 364] on input "checkbox" at bounding box center [459, 367] width 7 height 7
click at [461, 382] on div "For VCAs: Verify Red Flags Cleared skip all in section Check if VCA has cleared…" at bounding box center [658, 302] width 417 height 199
click at [461, 380] on input "checkbox" at bounding box center [459, 383] width 7 height 7
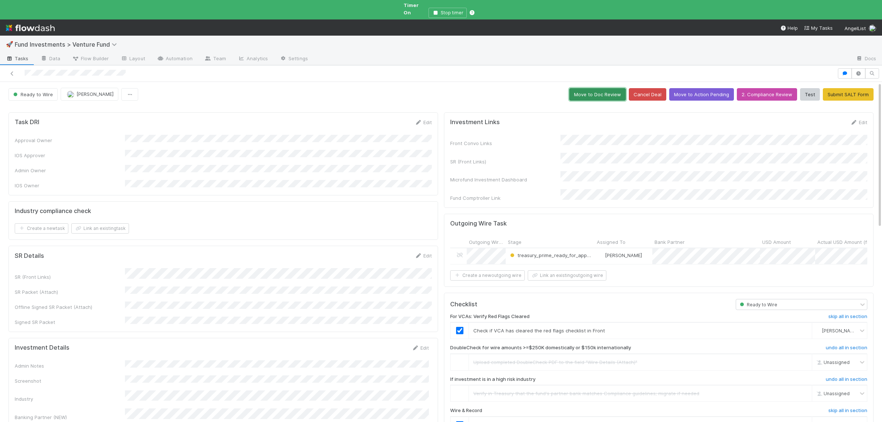
click at [596, 88] on button "Move to Doc Review" at bounding box center [597, 94] width 57 height 12
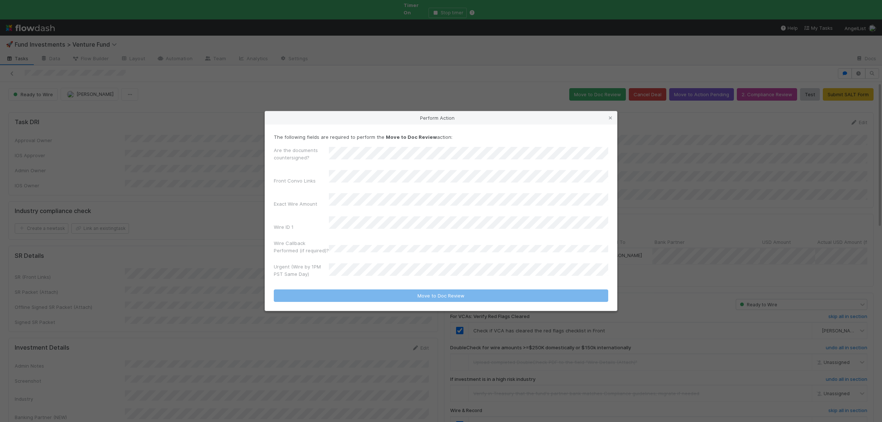
click at [375, 263] on div "Urgent (Wire by 1PM PST Same Day)" at bounding box center [441, 272] width 334 height 18
click at [379, 297] on div "No" at bounding box center [470, 297] width 276 height 13
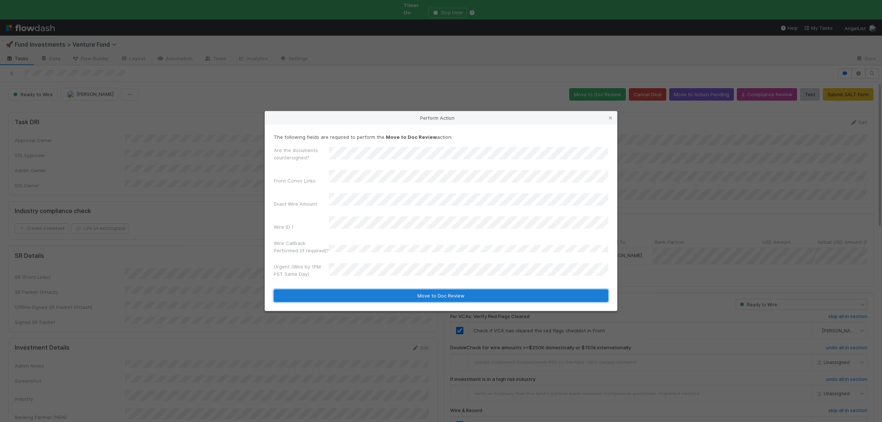
click at [384, 289] on button "Move to Doc Review" at bounding box center [441, 295] width 334 height 12
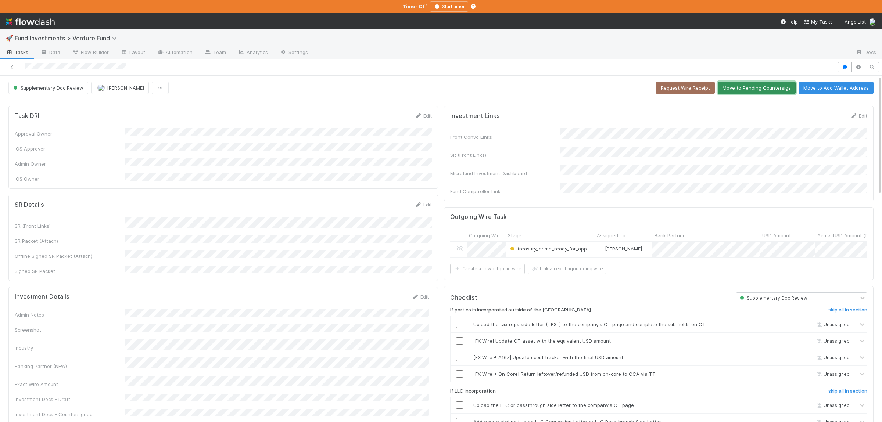
click at [764, 92] on button "Move to Pending Countersigs" at bounding box center [756, 88] width 78 height 12
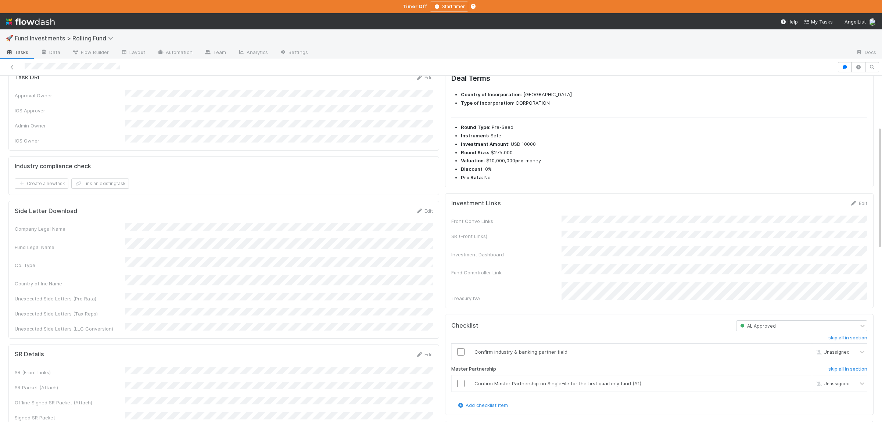
scroll to position [143, 0]
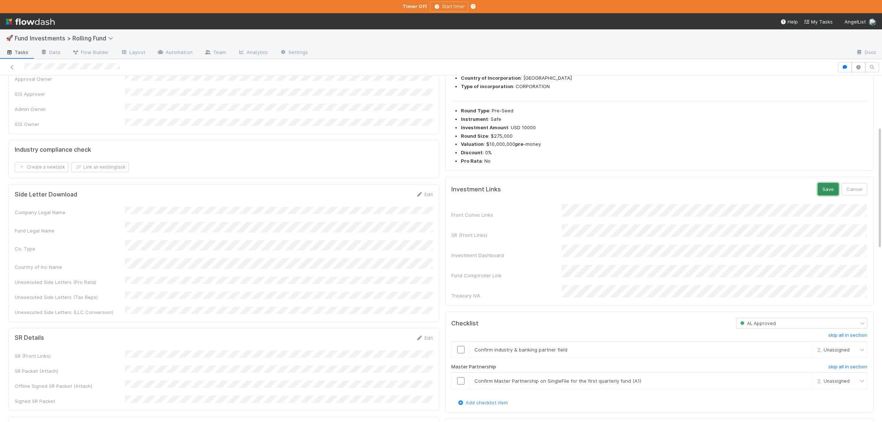
click at [825, 191] on button "Save" at bounding box center [827, 189] width 21 height 12
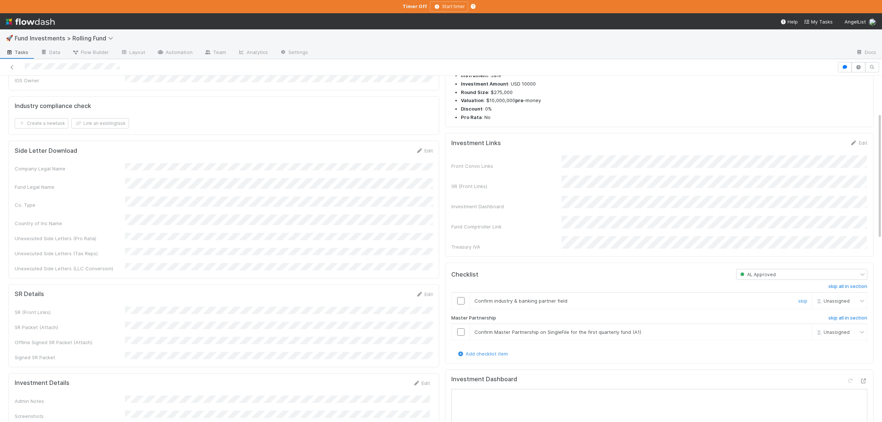
scroll to position [101, 0]
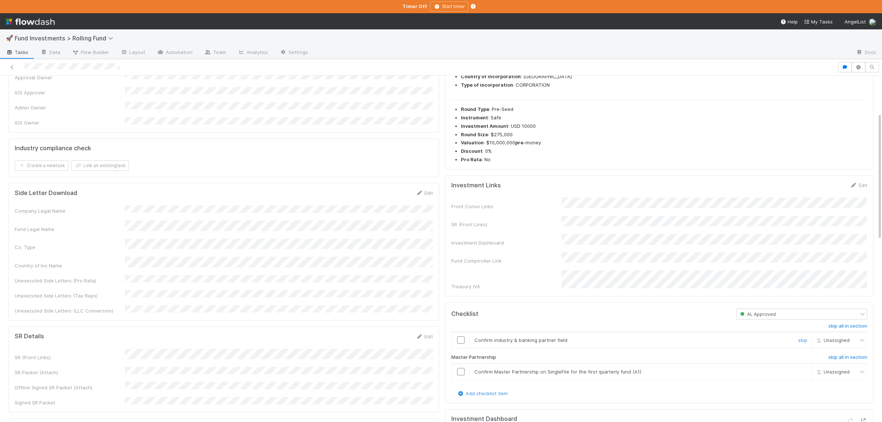
click at [462, 337] on input "checkbox" at bounding box center [460, 339] width 7 height 7
click at [461, 368] on input "checkbox" at bounding box center [460, 371] width 7 height 7
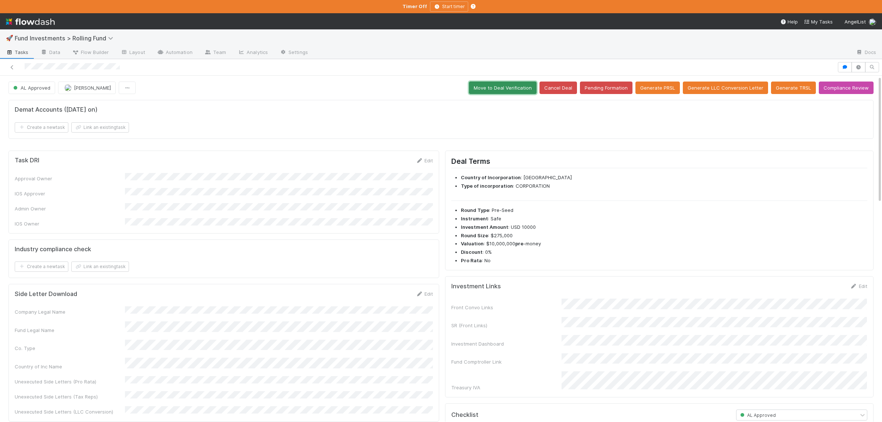
click at [532, 87] on button "Move to Deal Verification" at bounding box center [503, 88] width 68 height 12
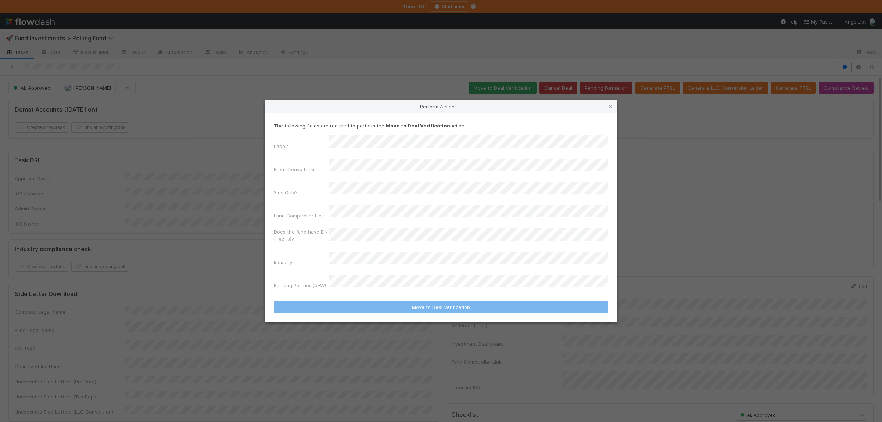
checkbox input "false"
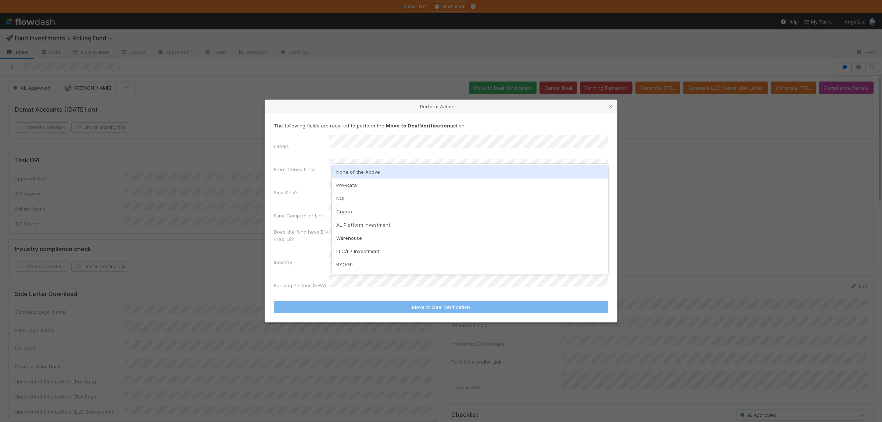
click at [360, 173] on div "None of the Above" at bounding box center [470, 171] width 276 height 13
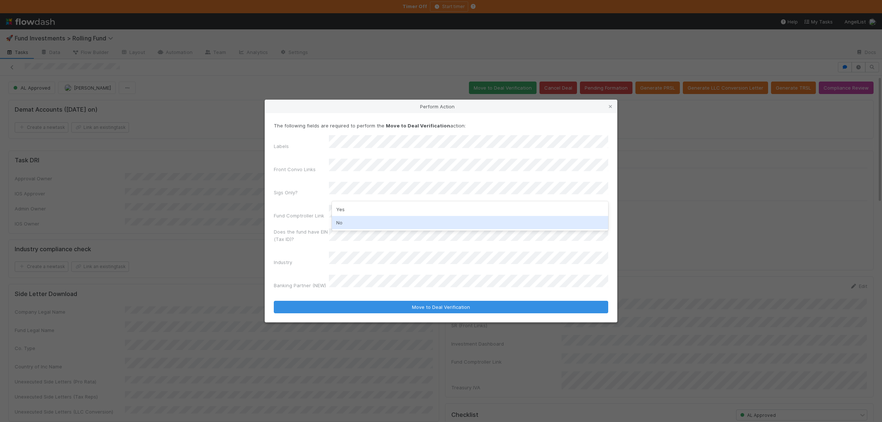
click at [344, 223] on div "No" at bounding box center [470, 222] width 276 height 13
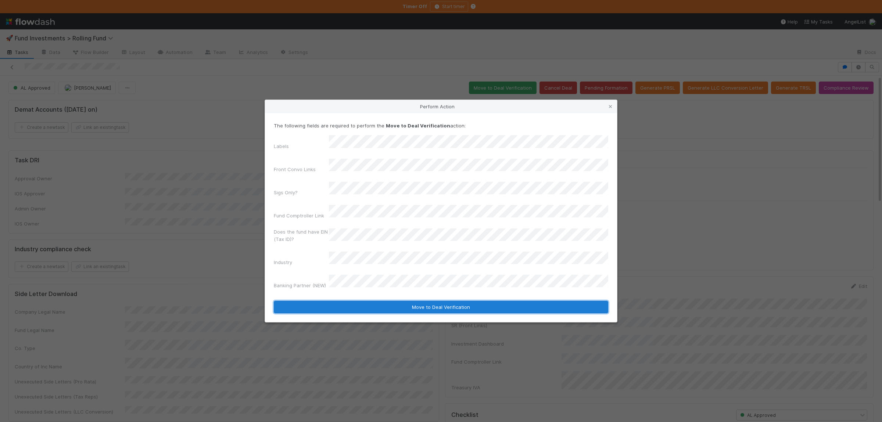
click at [368, 301] on button "Move to Deal Verification" at bounding box center [441, 307] width 334 height 12
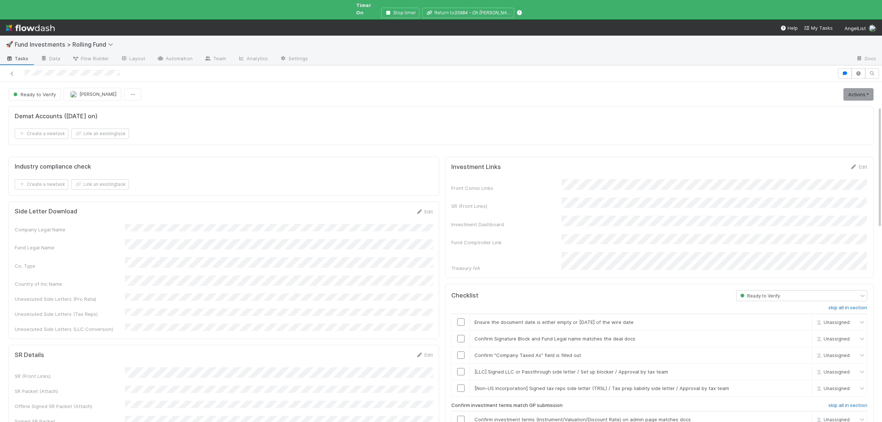
scroll to position [143, 0]
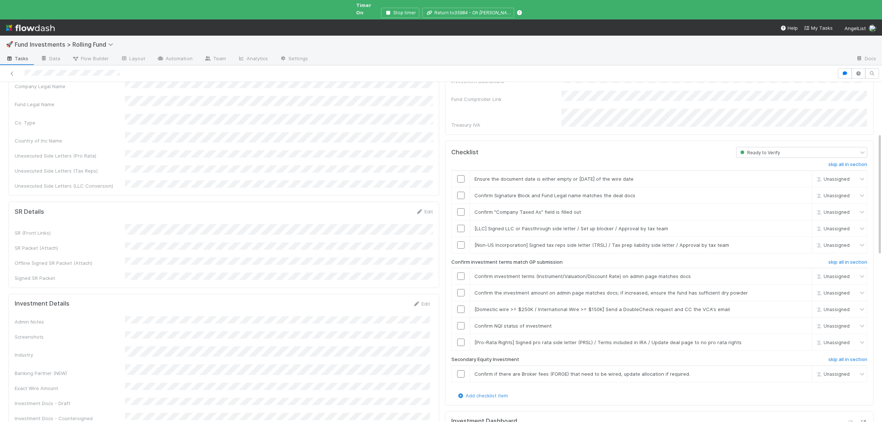
click at [230, 316] on div "Admin Notes Screenshots Industry Banking Partner (NEW) Exact Wire Amount Invest…" at bounding box center [222, 404] width 415 height 176
click at [459, 175] on input "checkbox" at bounding box center [460, 178] width 7 height 7
click at [462, 192] on input "checkbox" at bounding box center [460, 195] width 7 height 7
click at [461, 208] on input "checkbox" at bounding box center [460, 211] width 7 height 7
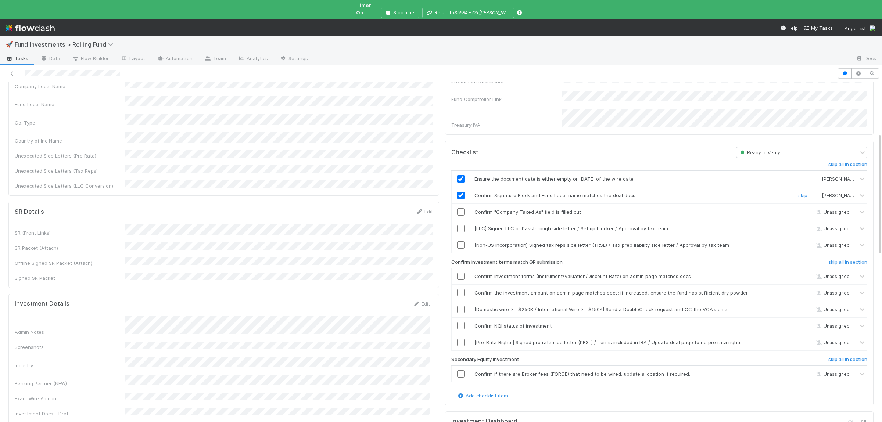
click at [460, 192] on input "checkbox" at bounding box center [460, 195] width 7 height 7
click at [459, 208] on input "checkbox" at bounding box center [460, 211] width 7 height 7
click at [463, 192] on input "checkbox" at bounding box center [460, 195] width 7 height 7
click at [799, 226] on link "skip" at bounding box center [802, 229] width 9 height 6
click at [800, 237] on td "[Non-US Incorporation] Signed tax reps side letter (TRSL) / Tax prep liability …" at bounding box center [641, 245] width 342 height 17
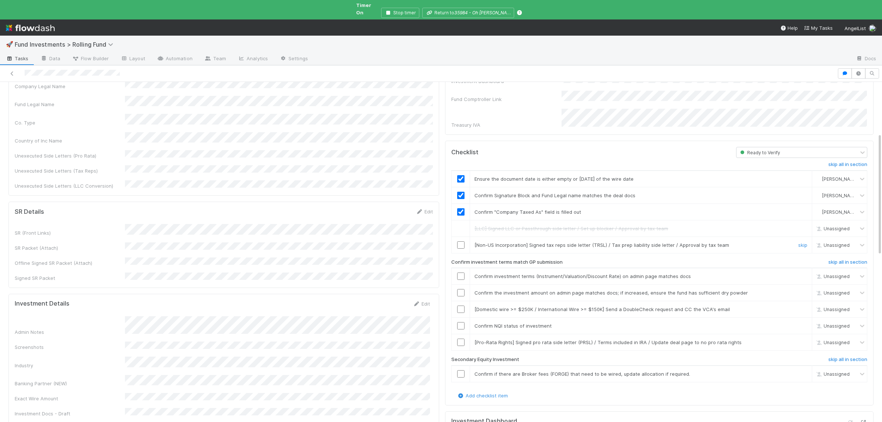
click at [800, 242] on link "skip" at bounding box center [802, 245] width 9 height 6
click at [460, 273] on input "checkbox" at bounding box center [460, 276] width 7 height 7
click at [460, 289] on input "checkbox" at bounding box center [460, 292] width 7 height 7
click at [459, 322] on input "checkbox" at bounding box center [460, 325] width 7 height 7
click at [802, 306] on link "skip" at bounding box center [802, 309] width 9 height 6
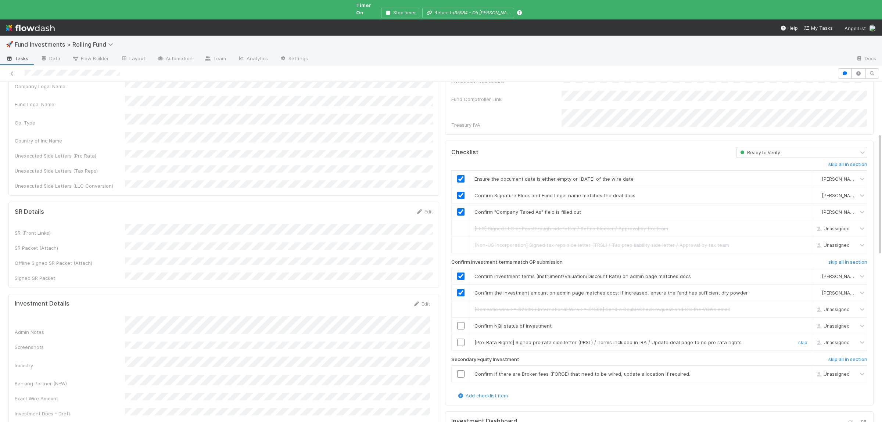
click at [801, 339] on link "skip" at bounding box center [802, 342] width 9 height 6
click at [458, 322] on input "checkbox" at bounding box center [460, 325] width 7 height 7
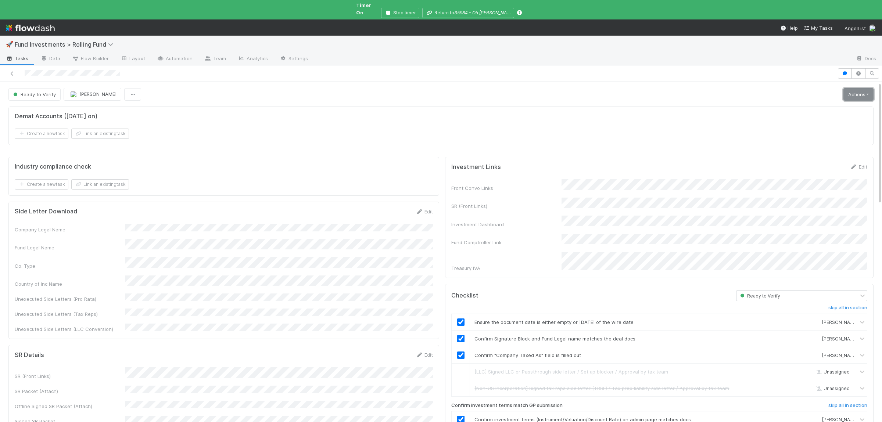
click at [858, 88] on link "Actions" at bounding box center [858, 94] width 30 height 12
click at [806, 105] on button "Move to Ready to Sign" at bounding box center [826, 110] width 100 height 10
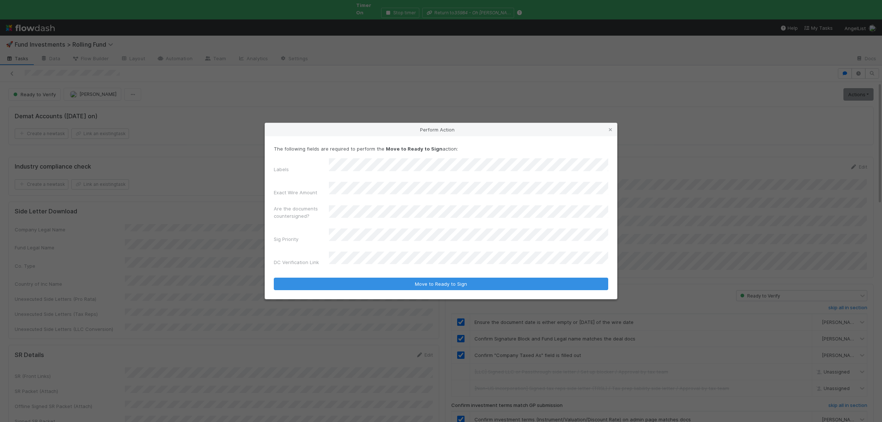
click at [274, 278] on button "Move to Ready to Sign" at bounding box center [441, 284] width 334 height 12
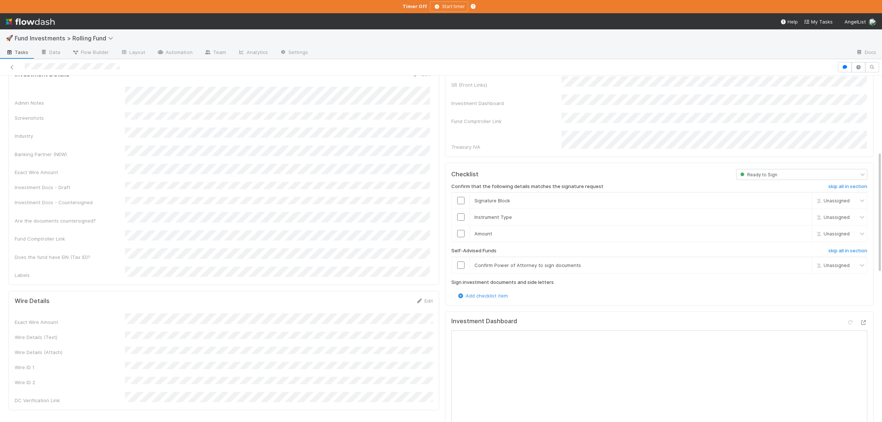
scroll to position [251, 0]
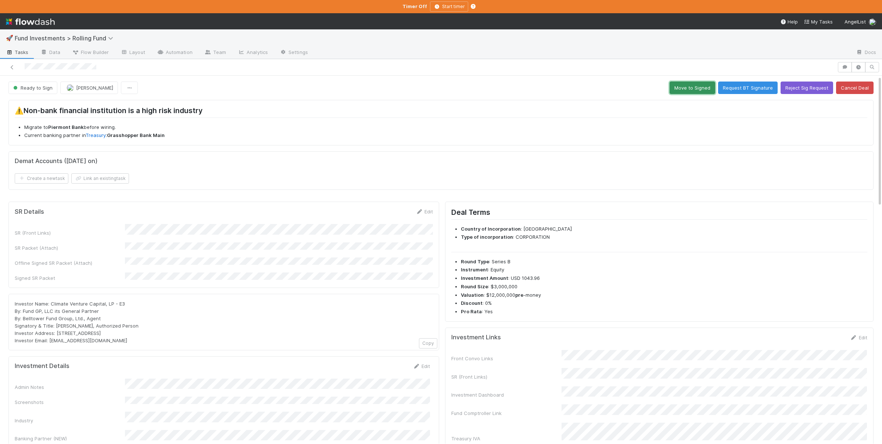
click at [695, 87] on button "Move to Signed" at bounding box center [692, 88] width 46 height 12
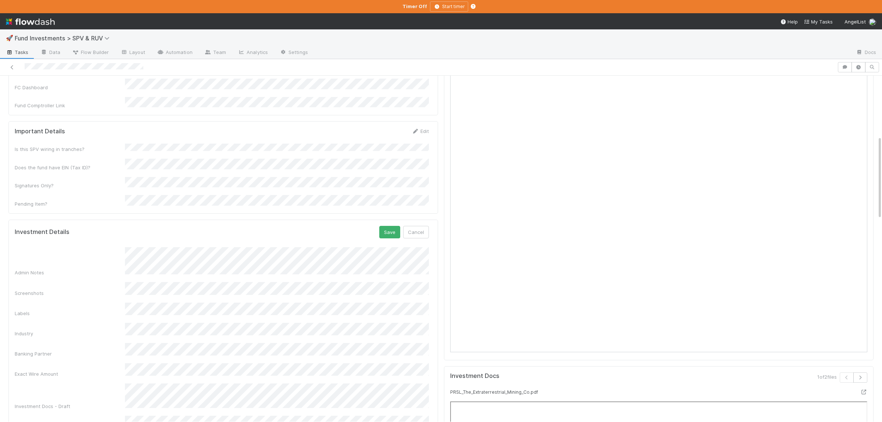
scroll to position [0, 0]
click at [389, 226] on button "Save" at bounding box center [389, 232] width 21 height 12
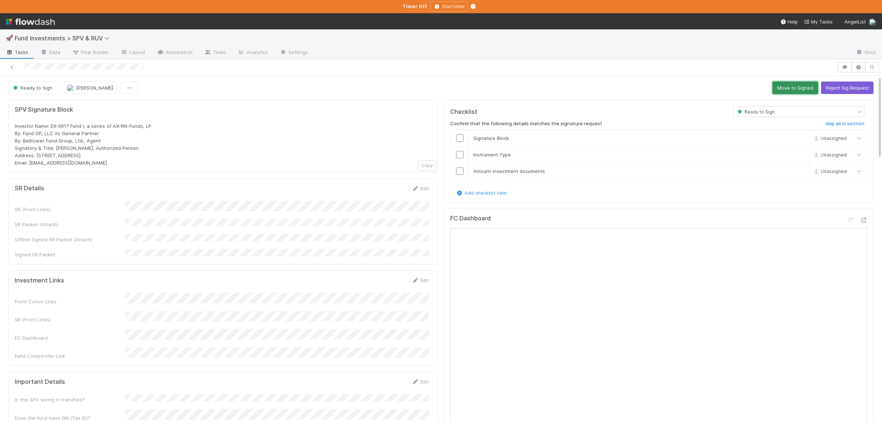
click at [789, 85] on button "Move to Signed" at bounding box center [795, 88] width 46 height 12
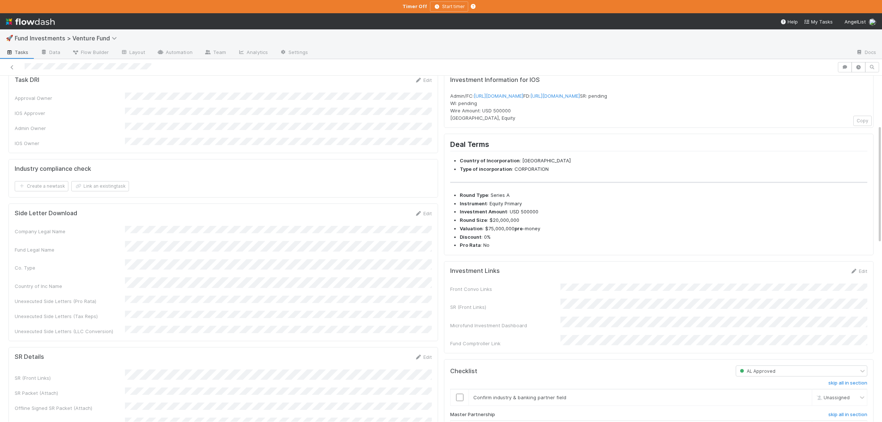
scroll to position [143, 0]
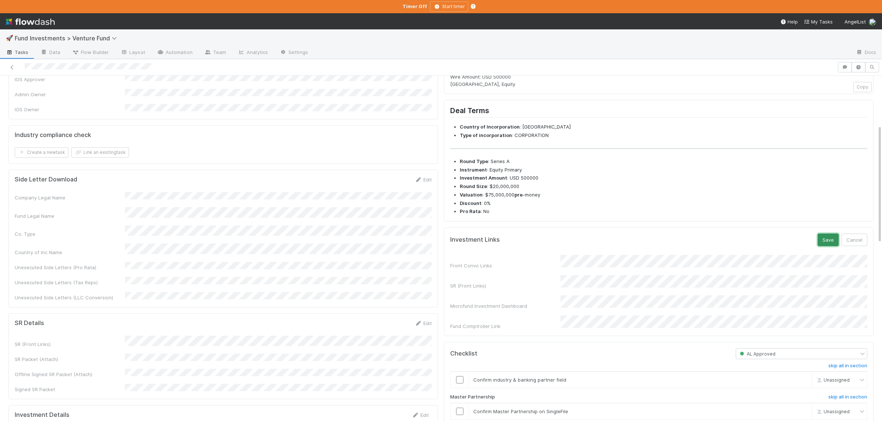
click at [832, 246] on button "Save" at bounding box center [827, 240] width 21 height 12
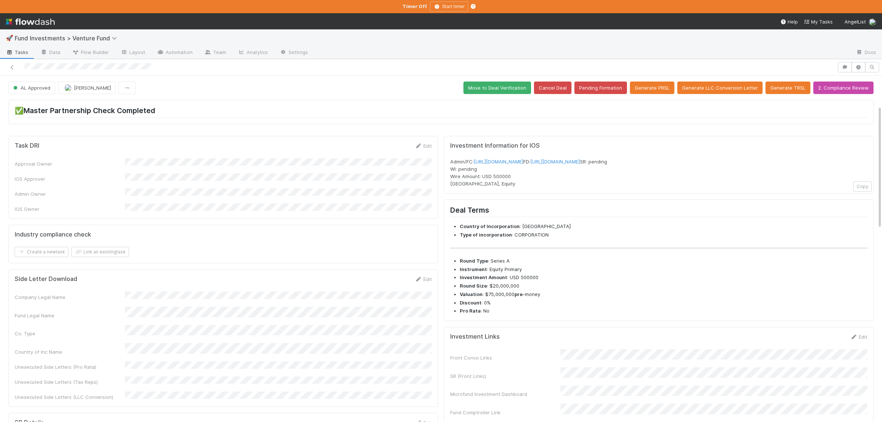
scroll to position [107, 0]
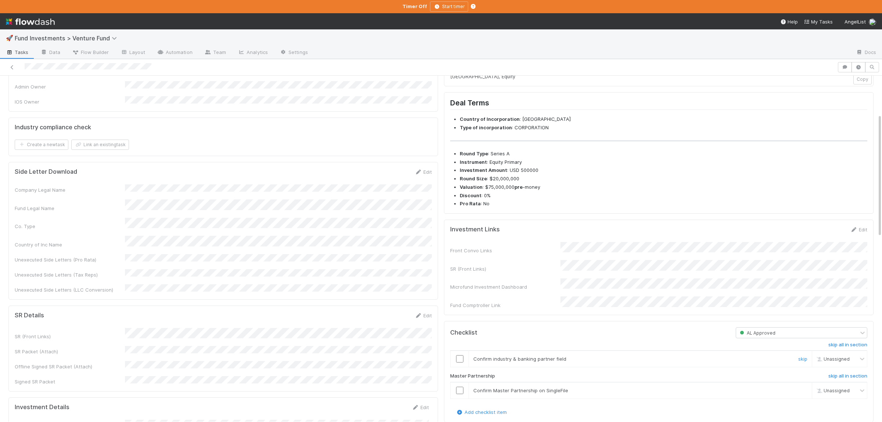
click at [460, 363] on input "checkbox" at bounding box center [459, 358] width 7 height 7
click at [458, 394] on input "checkbox" at bounding box center [459, 390] width 7 height 7
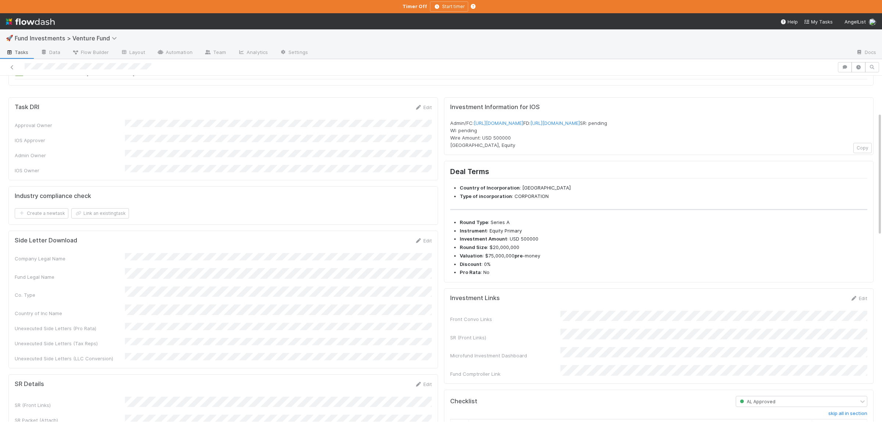
scroll to position [0, 0]
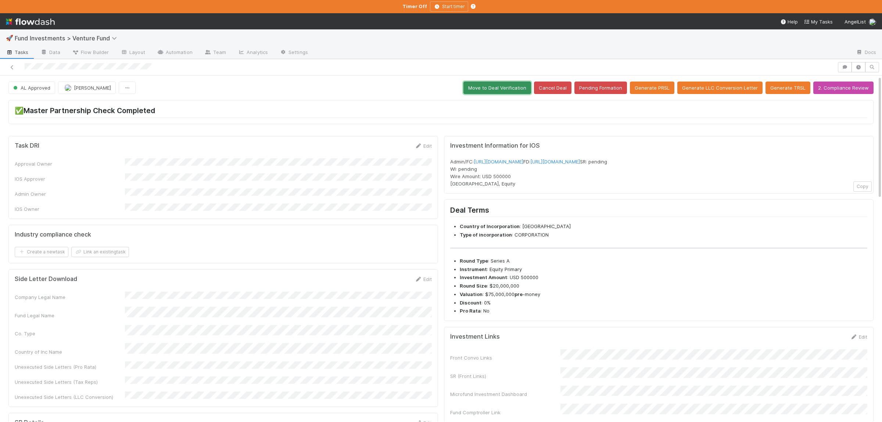
drag, startPoint x: 522, startPoint y: 87, endPoint x: 517, endPoint y: 102, distance: 16.1
click at [522, 86] on button "Move to Deal Verification" at bounding box center [497, 88] width 68 height 12
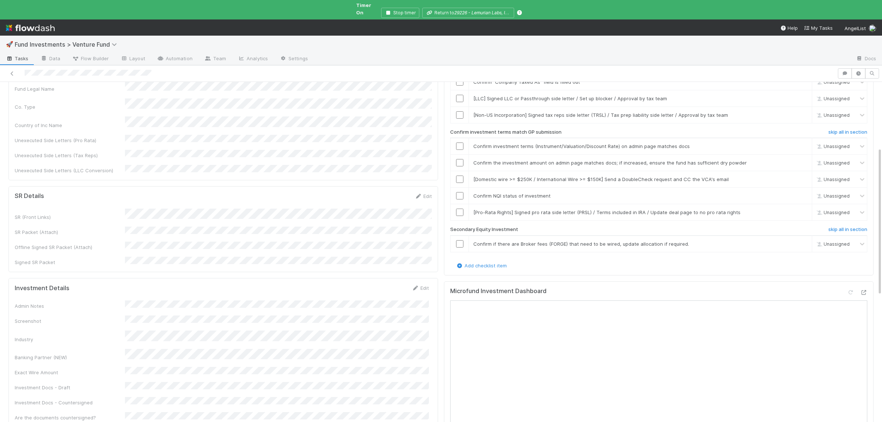
scroll to position [251, 0]
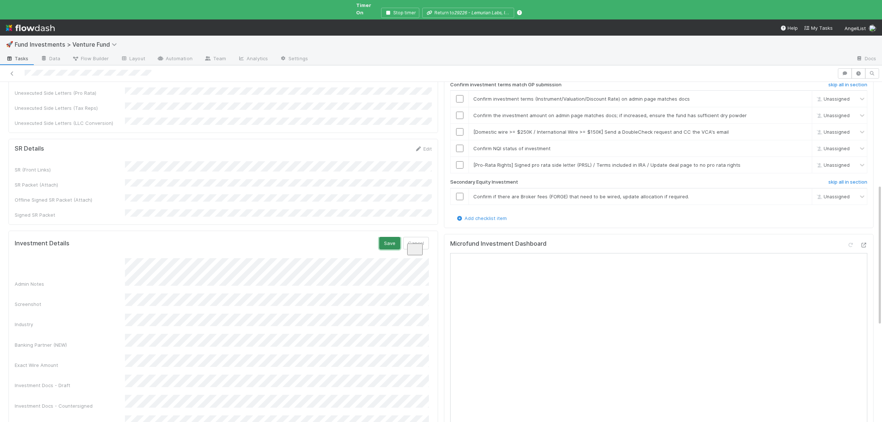
click at [388, 237] on button "Save" at bounding box center [389, 243] width 21 height 12
click at [386, 237] on button "Save" at bounding box center [389, 243] width 21 height 12
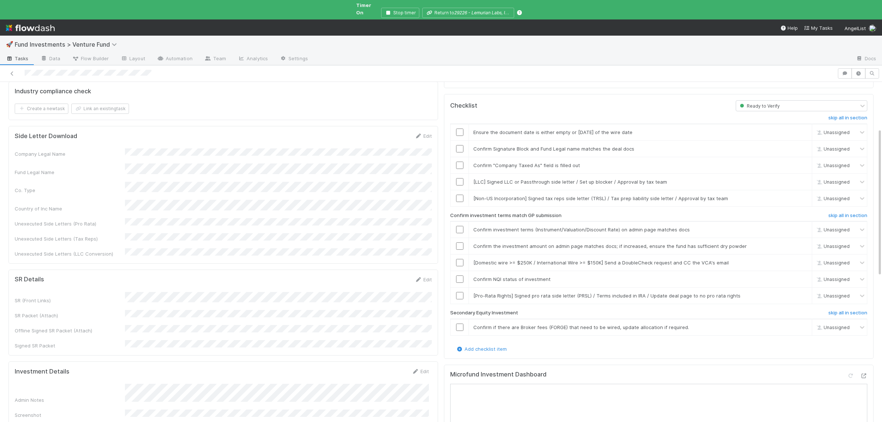
scroll to position [107, 0]
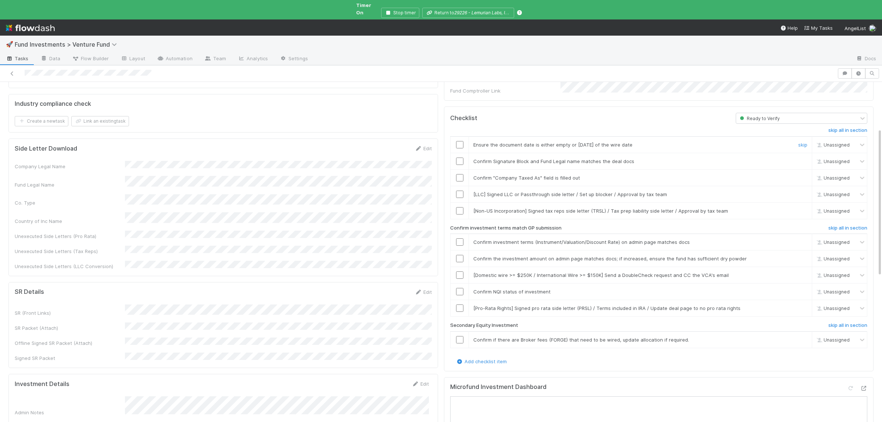
click at [461, 141] on input "checkbox" at bounding box center [459, 144] width 7 height 7
click at [460, 158] on input "checkbox" at bounding box center [459, 161] width 7 height 7
click at [458, 174] on input "checkbox" at bounding box center [459, 177] width 7 height 7
click at [461, 238] on input "checkbox" at bounding box center [459, 241] width 7 height 7
click at [461, 255] on input "checkbox" at bounding box center [459, 258] width 7 height 7
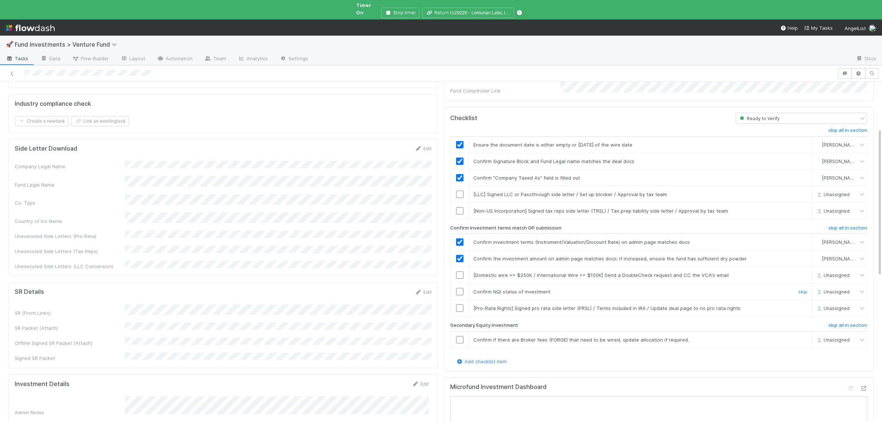
click at [461, 288] on input "checkbox" at bounding box center [459, 291] width 7 height 7
click at [804, 305] on link "skip" at bounding box center [802, 308] width 9 height 6
click at [803, 337] on link "skip" at bounding box center [802, 340] width 9 height 6
click at [804, 208] on link "skip" at bounding box center [802, 211] width 9 height 6
click at [804, 191] on div "skip" at bounding box center [801, 194] width 22 height 7
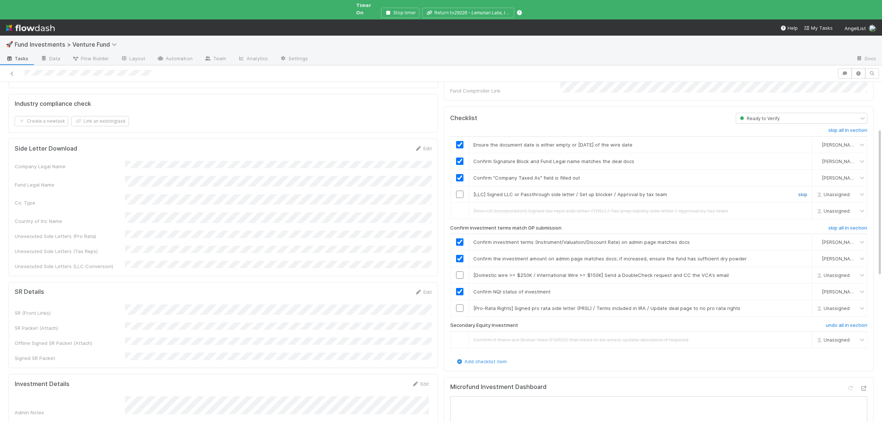
click at [800, 191] on link "skip" at bounding box center [802, 194] width 9 height 6
click at [803, 305] on link "skip" at bounding box center [802, 308] width 9 height 6
click at [458, 267] on td at bounding box center [459, 275] width 18 height 17
click at [462, 271] on input "checkbox" at bounding box center [459, 274] width 7 height 7
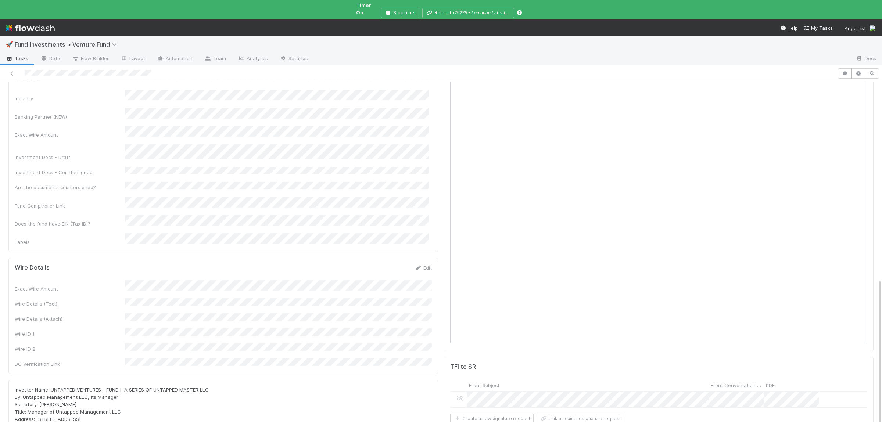
scroll to position [460, 0]
click at [210, 274] on div "Exact Wire Amount Wire Details (Text) Wire Details (Attach) Wire ID 1 Wire ID 2…" at bounding box center [223, 318] width 417 height 88
click at [211, 274] on div "Exact Wire Amount Wire Details (Text) Wire Details (Attach) Wire ID 1 Wire ID 2…" at bounding box center [223, 318] width 417 height 88
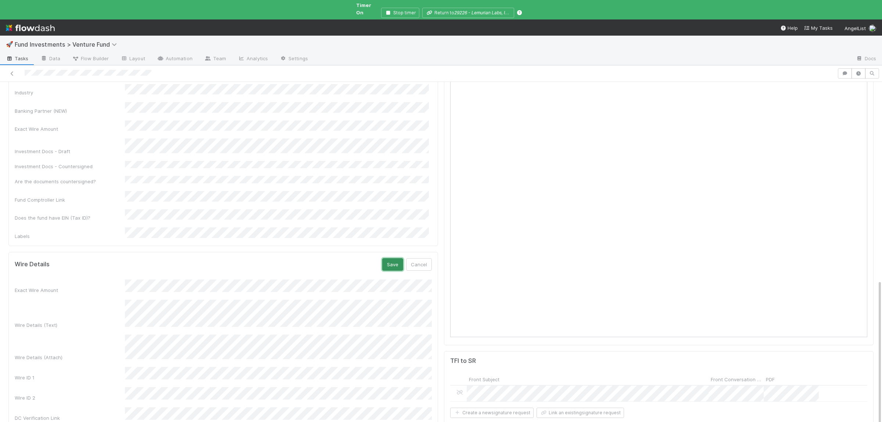
click at [390, 258] on button "Save" at bounding box center [392, 264] width 21 height 12
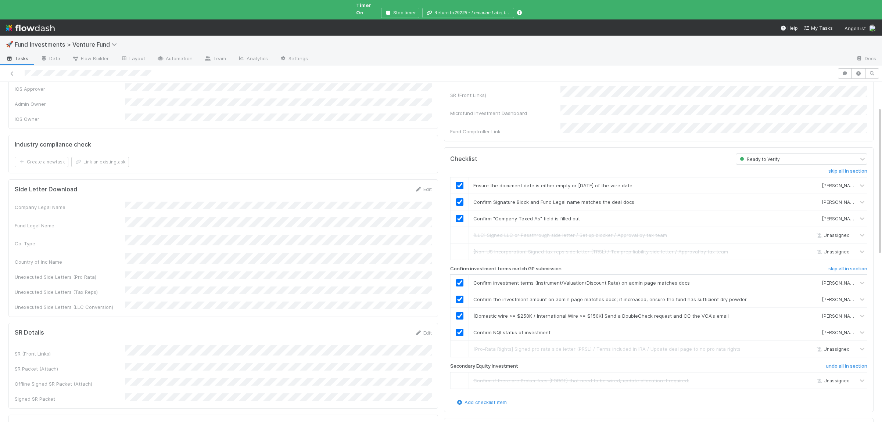
scroll to position [0, 0]
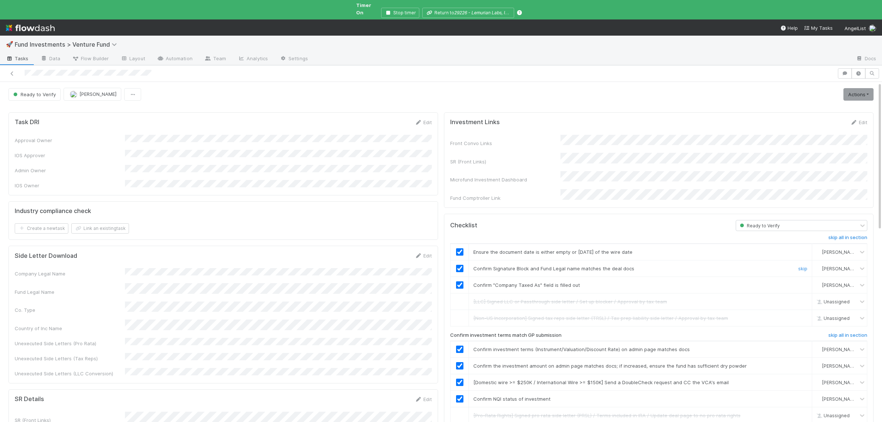
click at [462, 265] on input "checkbox" at bounding box center [459, 268] width 7 height 7
click at [857, 88] on link "Actions" at bounding box center [858, 94] width 30 height 12
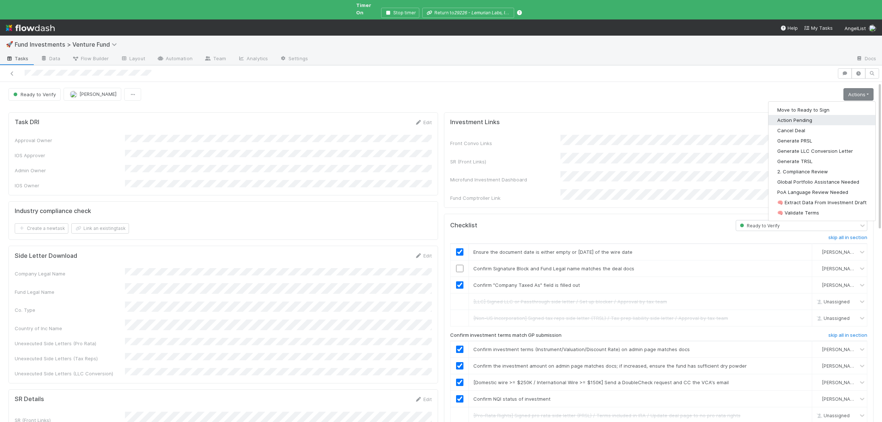
click at [799, 115] on button "Action Pending" at bounding box center [821, 120] width 107 height 10
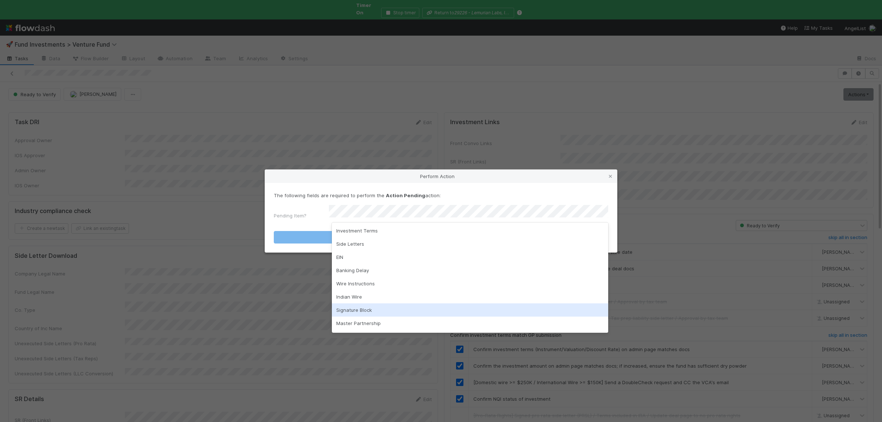
click at [363, 305] on div "Signature Block" at bounding box center [470, 309] width 276 height 13
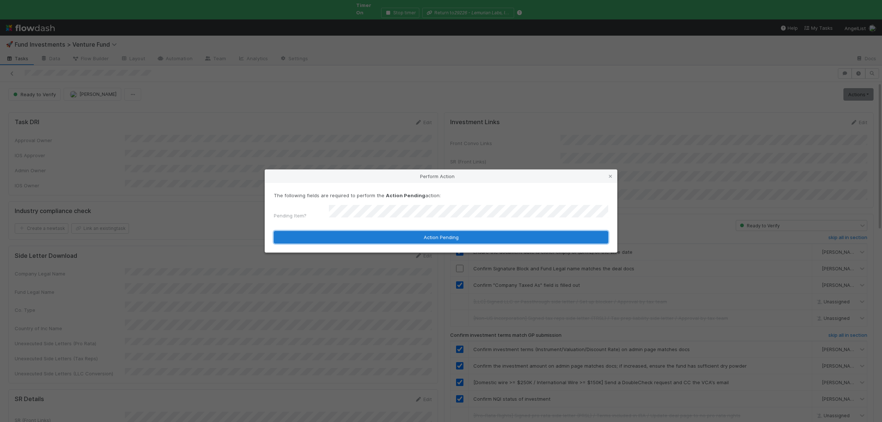
click at [381, 239] on button "Action Pending" at bounding box center [441, 237] width 334 height 12
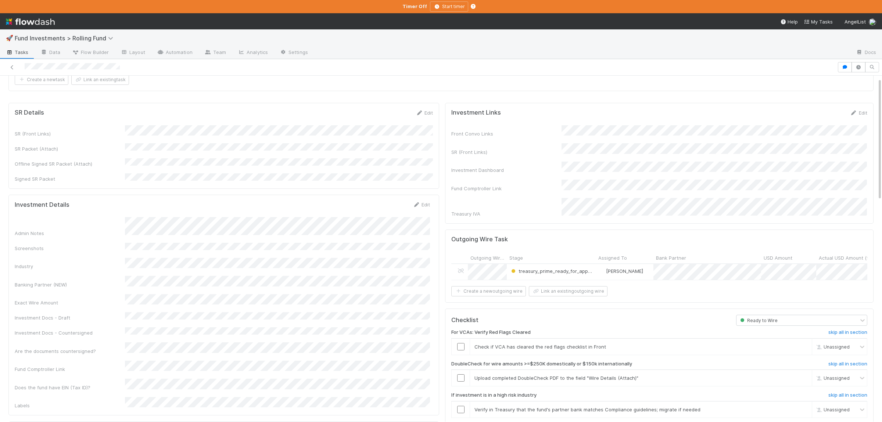
scroll to position [107, 0]
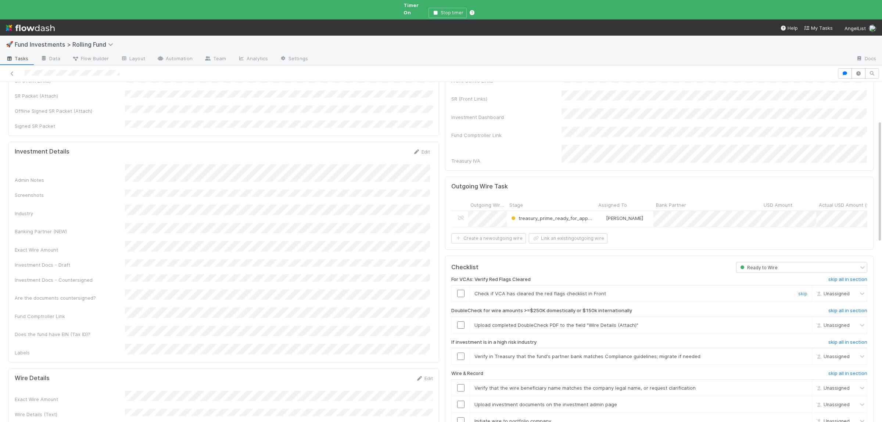
click at [460, 290] on input "checkbox" at bounding box center [460, 293] width 7 height 7
click at [802, 322] on link "skip" at bounding box center [802, 325] width 9 height 6
click at [800, 353] on link "skip" at bounding box center [802, 356] width 9 height 6
click at [462, 384] on input "checkbox" at bounding box center [460, 387] width 7 height 7
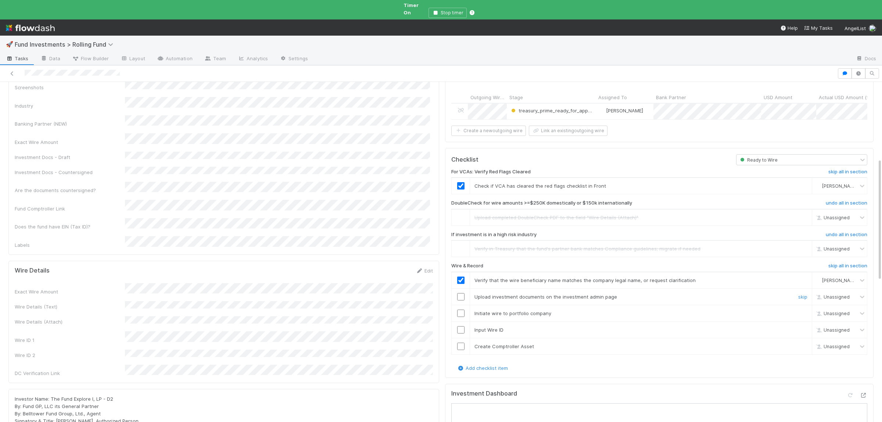
checkbox input "true"
click at [460, 289] on td at bounding box center [460, 297] width 18 height 17
click at [462, 293] on input "checkbox" at bounding box center [460, 296] width 7 height 7
click at [460, 310] on input "checkbox" at bounding box center [460, 313] width 7 height 7
click at [460, 326] on input "checkbox" at bounding box center [460, 329] width 7 height 7
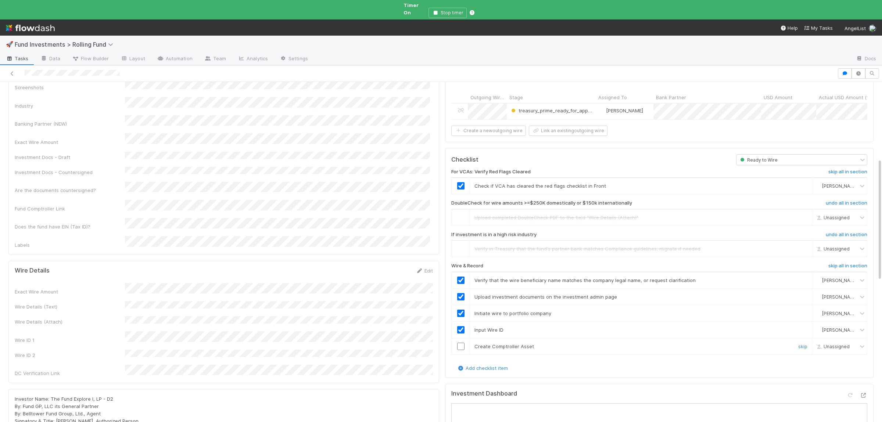
click at [461, 343] on input "checkbox" at bounding box center [460, 346] width 7 height 7
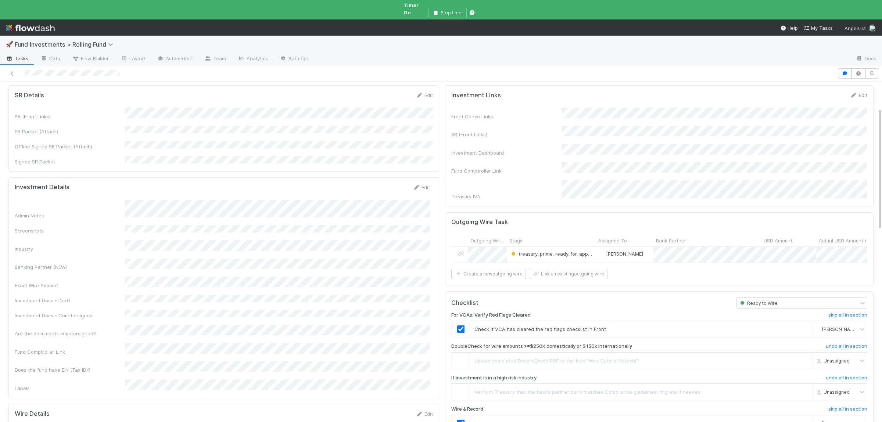
scroll to position [0, 0]
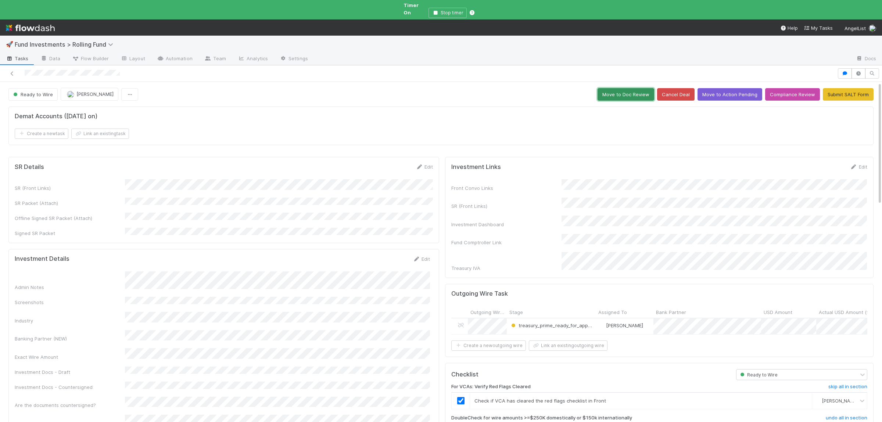
click at [609, 88] on button "Move to Doc Review" at bounding box center [625, 94] width 57 height 12
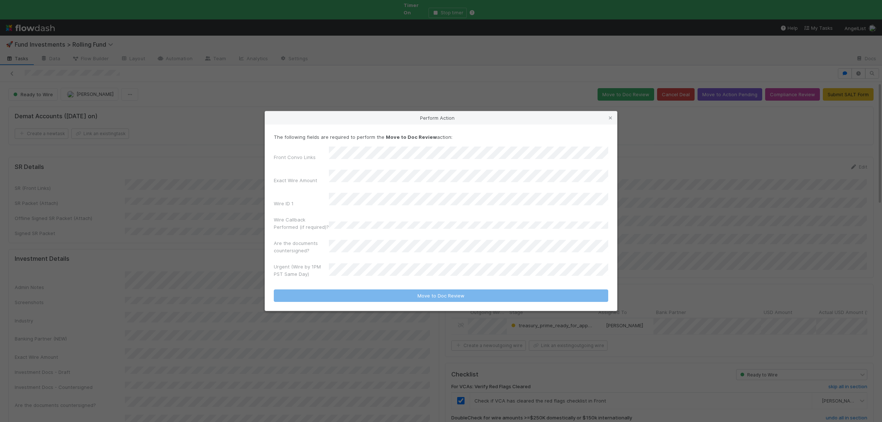
click at [357, 275] on form "The following fields are required to perform the Move to Doc Review action: Fro…" at bounding box center [441, 217] width 334 height 169
click at [358, 292] on div "No" at bounding box center [470, 297] width 276 height 13
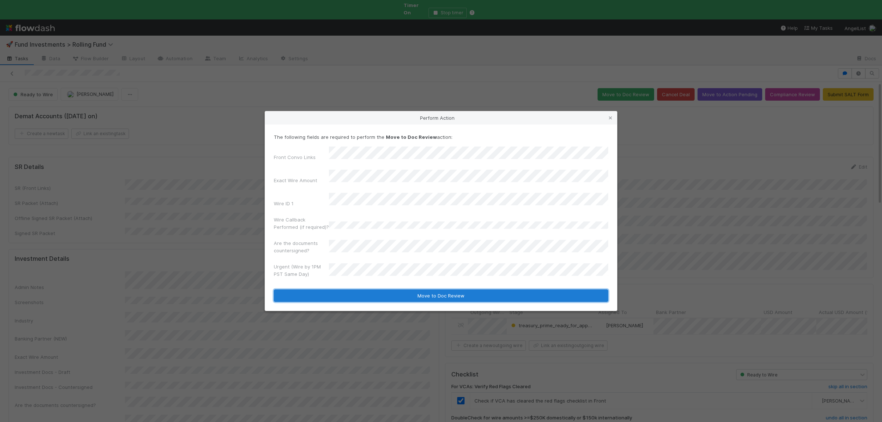
click at [359, 289] on button "Move to Doc Review" at bounding box center [441, 295] width 334 height 12
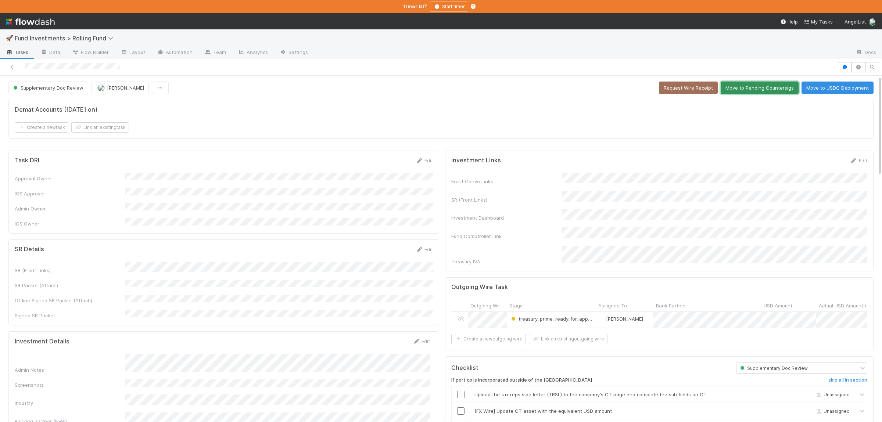
click at [746, 92] on button "Move to Pending Countersigs" at bounding box center [759, 88] width 78 height 12
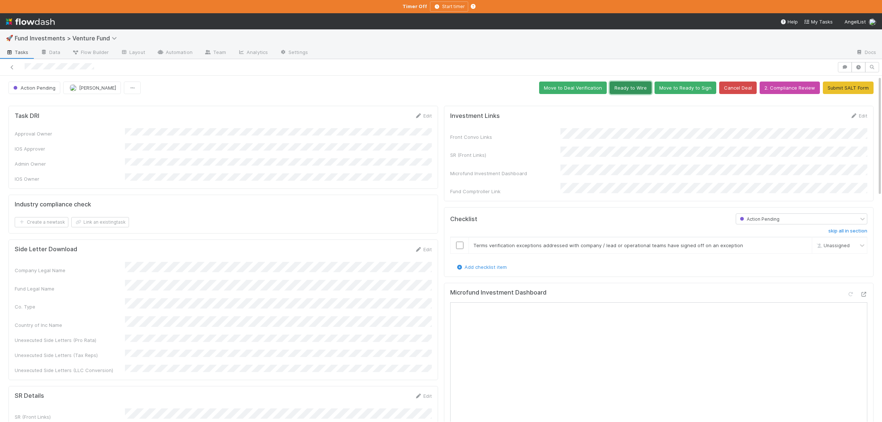
click at [635, 92] on button "Ready to Wire" at bounding box center [630, 88] width 42 height 12
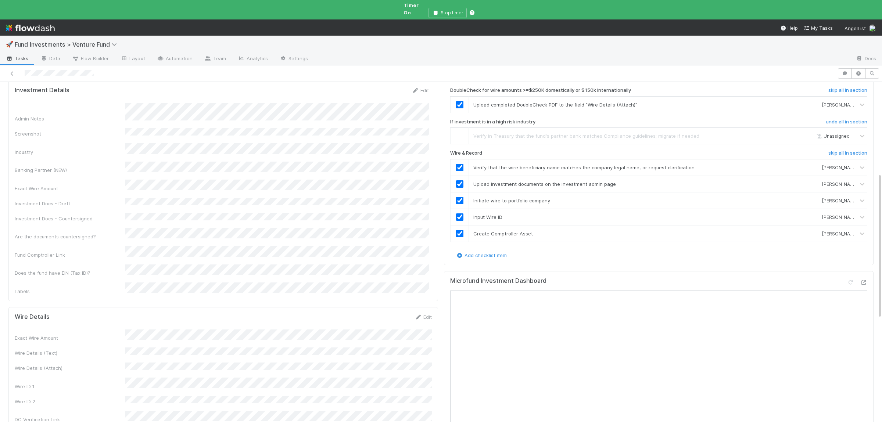
scroll to position [287, 0]
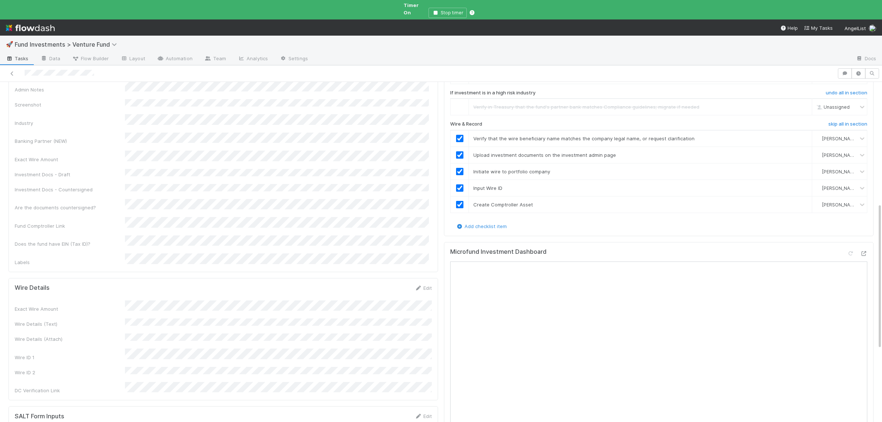
click at [163, 318] on div "Exact Wire Amount Wire Details (Text) Wire Details (Attach) Wire ID 1 Wire ID 2…" at bounding box center [223, 347] width 417 height 94
click at [394, 284] on button "Save" at bounding box center [392, 290] width 21 height 12
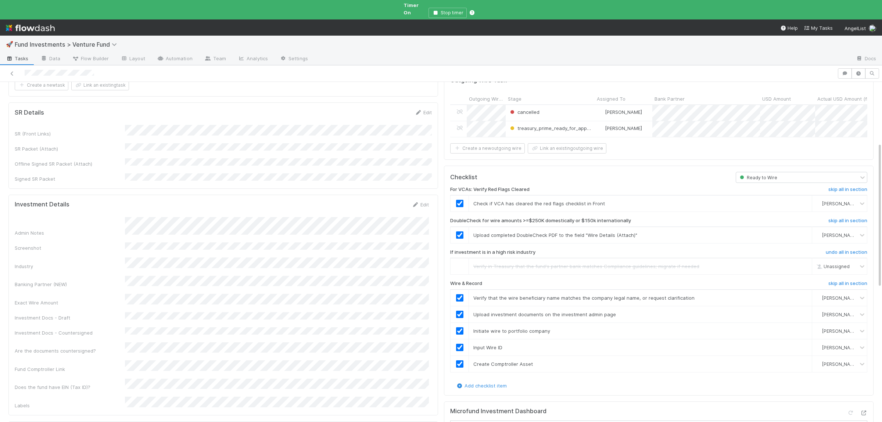
scroll to position [0, 0]
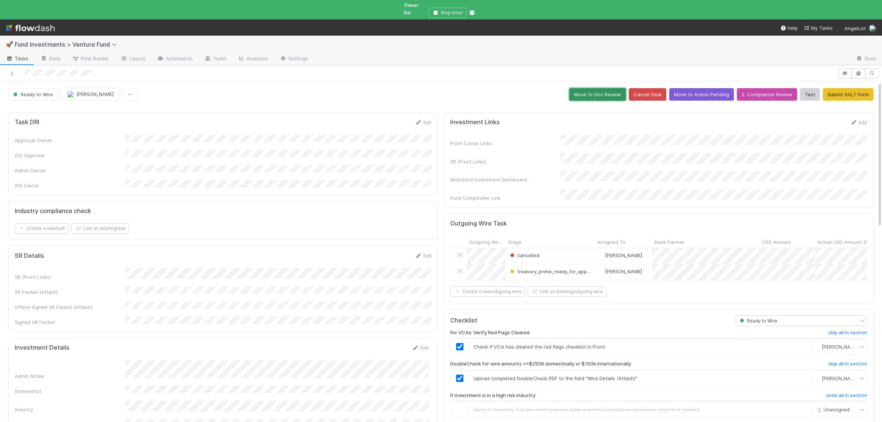
click at [613, 90] on button "Move to Doc Review" at bounding box center [597, 94] width 57 height 12
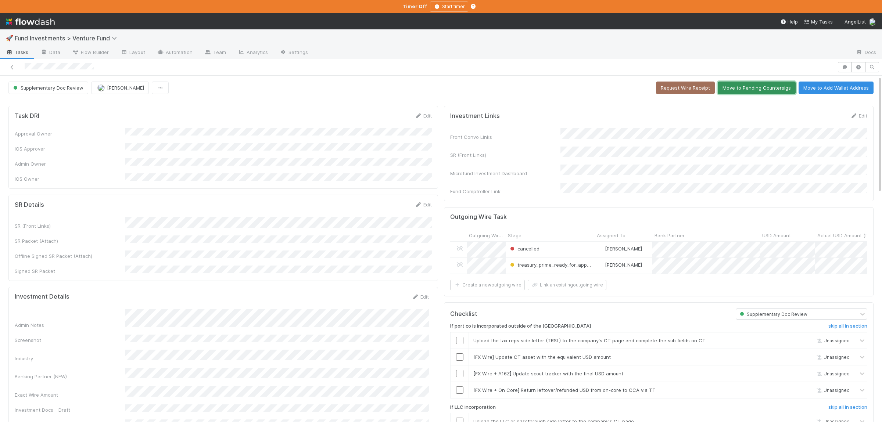
click at [761, 87] on button "Move to Pending Countersigs" at bounding box center [756, 88] width 78 height 12
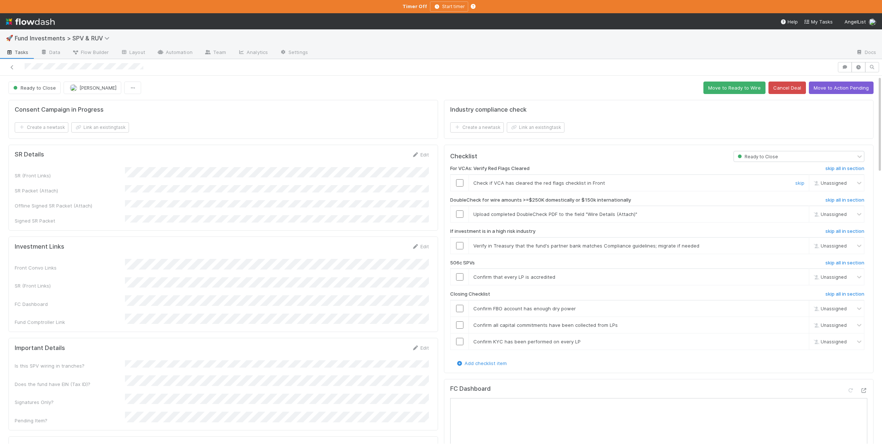
click at [460, 184] on input "checkbox" at bounding box center [459, 182] width 7 height 7
click at [803, 213] on link "skip" at bounding box center [799, 214] width 9 height 6
click at [801, 246] on link "skip" at bounding box center [799, 246] width 9 height 6
click at [800, 280] on link "skip" at bounding box center [799, 277] width 9 height 6
click at [799, 245] on link "skip" at bounding box center [799, 246] width 9 height 6
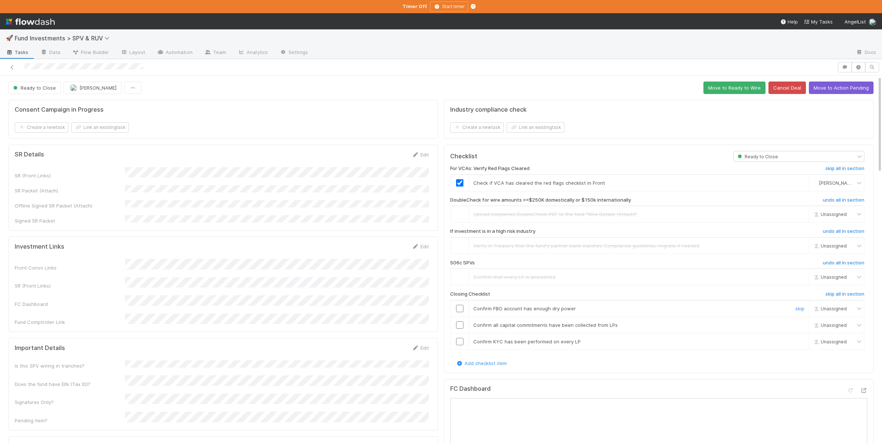
drag, startPoint x: 458, startPoint y: 311, endPoint x: 458, endPoint y: 321, distance: 10.3
click at [458, 310] on input "checkbox" at bounding box center [459, 308] width 7 height 7
click at [460, 327] on input "checkbox" at bounding box center [459, 324] width 7 height 7
click at [461, 341] on input "checkbox" at bounding box center [459, 341] width 7 height 7
click at [718, 89] on button "Move to Ready to Wire" at bounding box center [734, 88] width 62 height 12
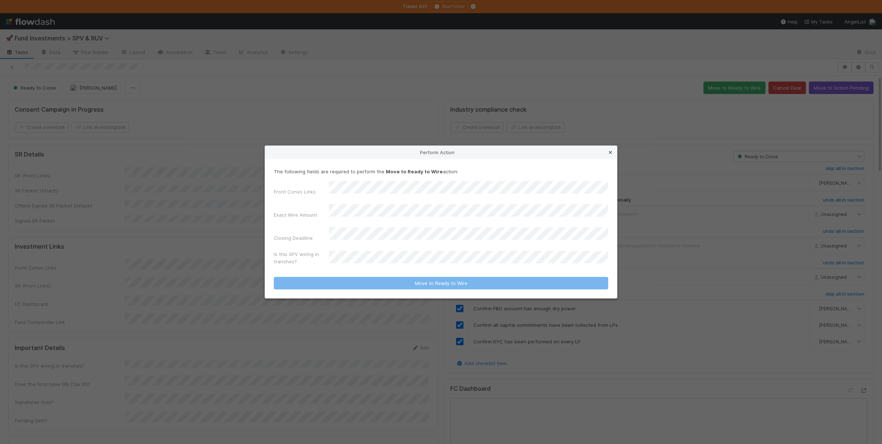
click at [611, 155] on icon at bounding box center [609, 152] width 7 height 5
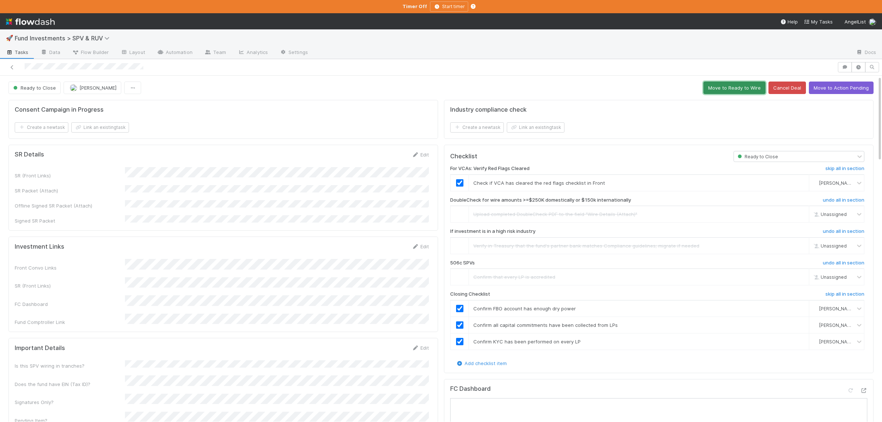
click at [738, 87] on button "Move to Ready to Wire" at bounding box center [734, 88] width 62 height 12
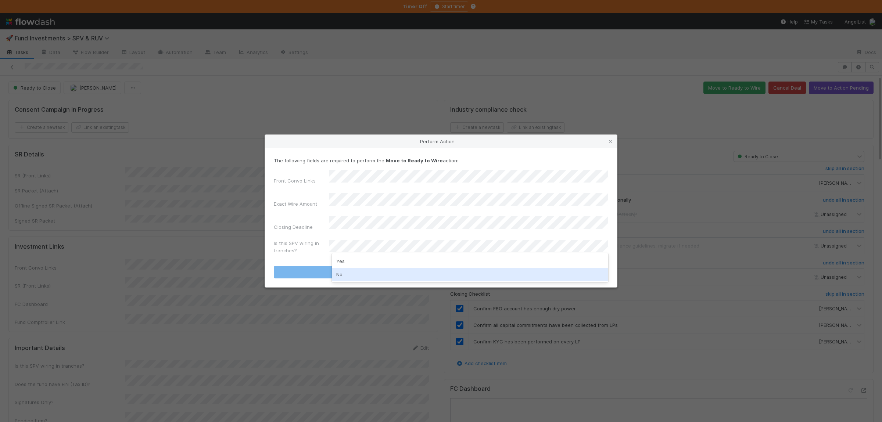
click at [354, 274] on div "No" at bounding box center [470, 274] width 276 height 13
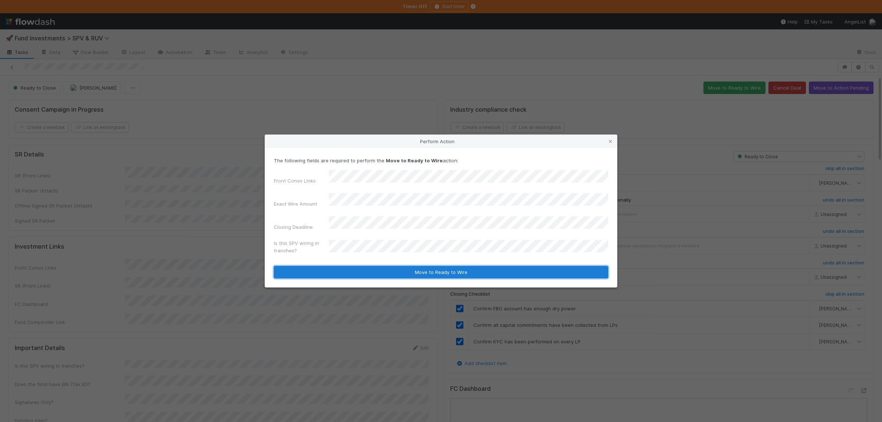
click at [356, 266] on button "Move to Ready to Wire" at bounding box center [441, 272] width 334 height 12
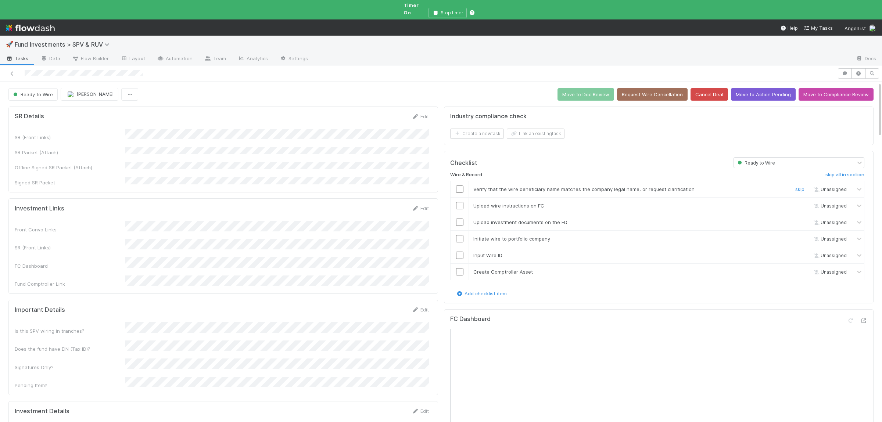
click at [461, 186] on input "checkbox" at bounding box center [459, 189] width 7 height 7
click at [461, 202] on input "checkbox" at bounding box center [459, 205] width 7 height 7
click at [456, 220] on input "checkbox" at bounding box center [459, 222] width 7 height 7
drag, startPoint x: 458, startPoint y: 232, endPoint x: 457, endPoint y: 240, distance: 8.5
click at [458, 235] on input "checkbox" at bounding box center [459, 238] width 7 height 7
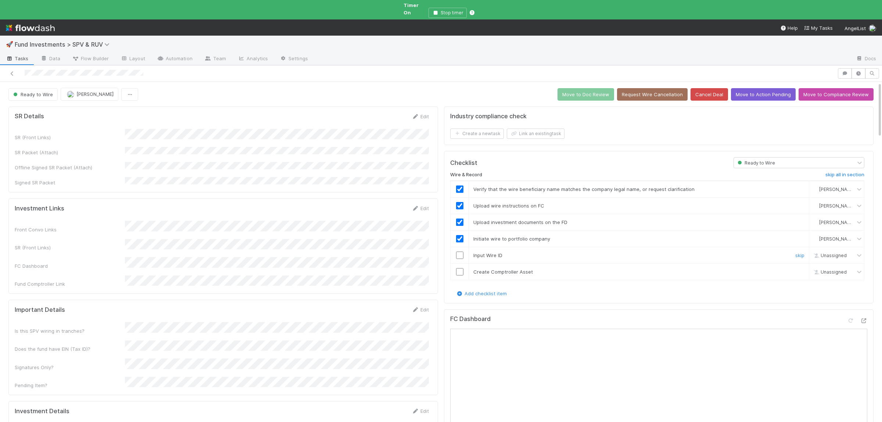
click at [457, 252] on input "checkbox" at bounding box center [459, 255] width 7 height 7
click at [461, 270] on input "checkbox" at bounding box center [459, 271] width 7 height 7
click at [461, 252] on input "checkbox" at bounding box center [459, 255] width 7 height 7
click at [461, 268] on input "checkbox" at bounding box center [459, 271] width 7 height 7
click at [848, 318] on icon at bounding box center [849, 320] width 7 height 5
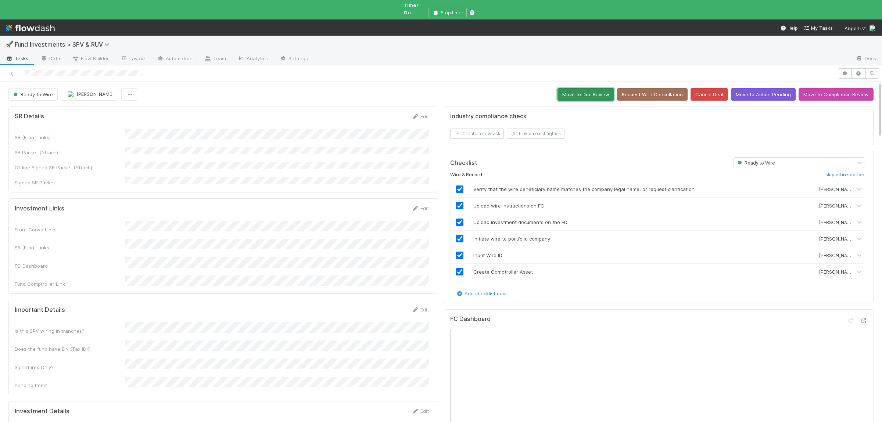
click at [608, 88] on button "Move to Doc Review" at bounding box center [585, 94] width 57 height 12
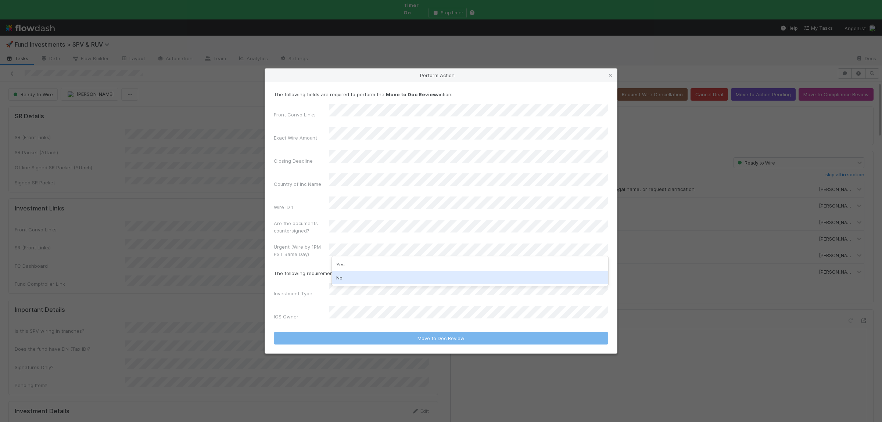
click at [350, 280] on div "No" at bounding box center [470, 277] width 276 height 13
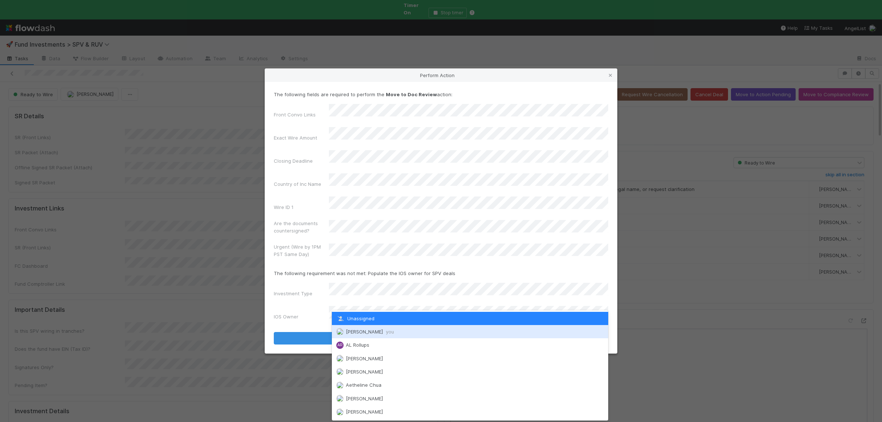
click at [360, 331] on span "Susan Tang you" at bounding box center [370, 332] width 48 height 6
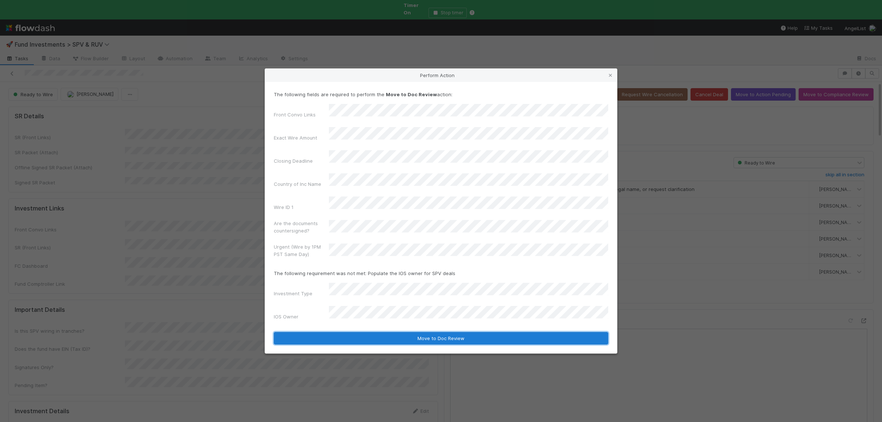
click at [360, 332] on button "Move to Doc Review" at bounding box center [441, 338] width 334 height 12
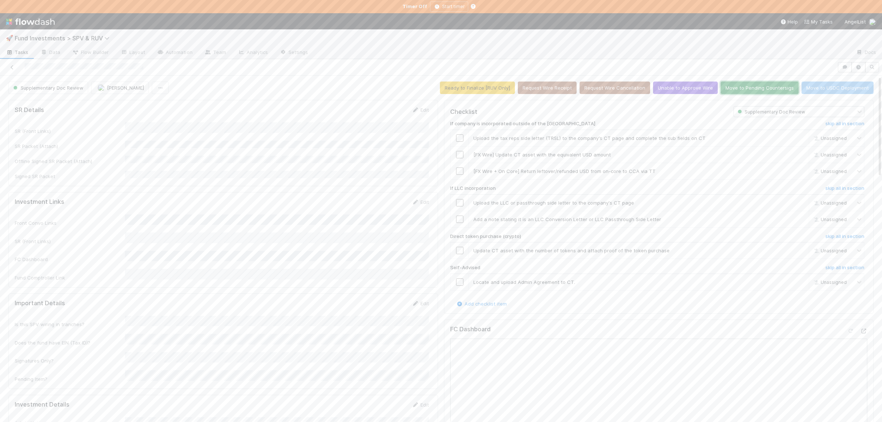
click at [752, 86] on button "Move to Pending Countersigs" at bounding box center [759, 88] width 78 height 12
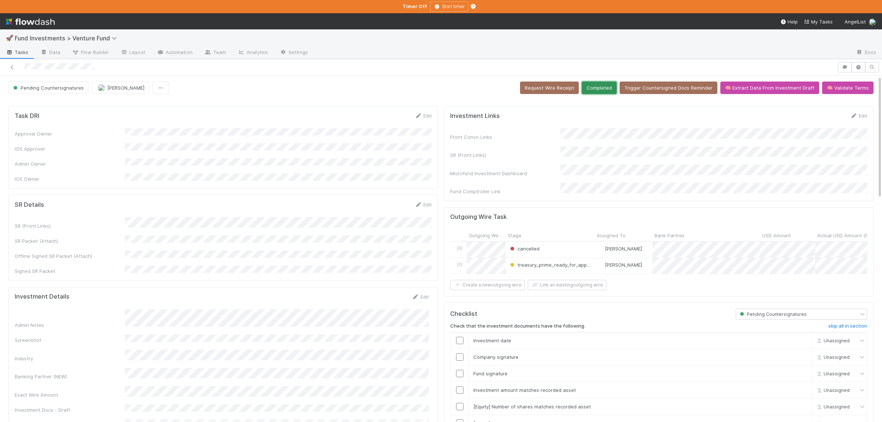
click at [600, 91] on button "Completed" at bounding box center [598, 88] width 35 height 12
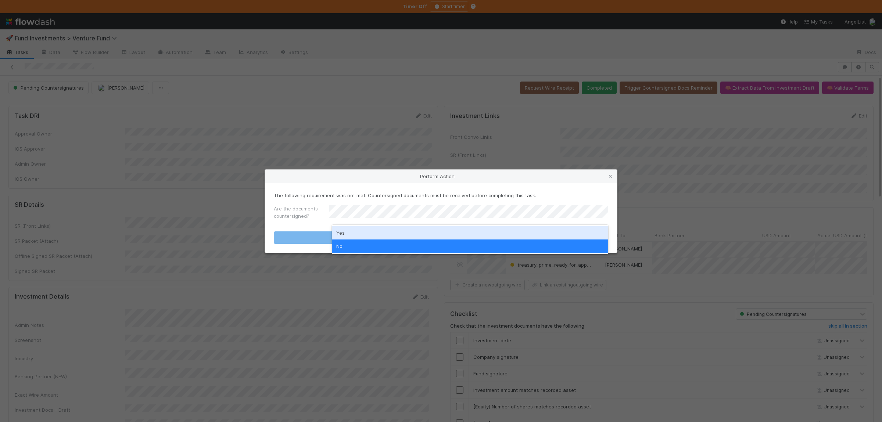
click at [362, 226] on div "Yes" at bounding box center [470, 232] width 276 height 13
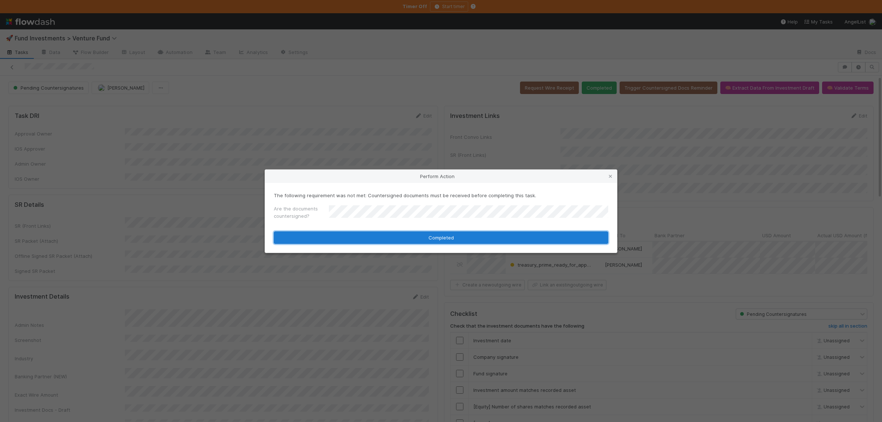
click at [375, 241] on button "Completed" at bounding box center [441, 237] width 334 height 12
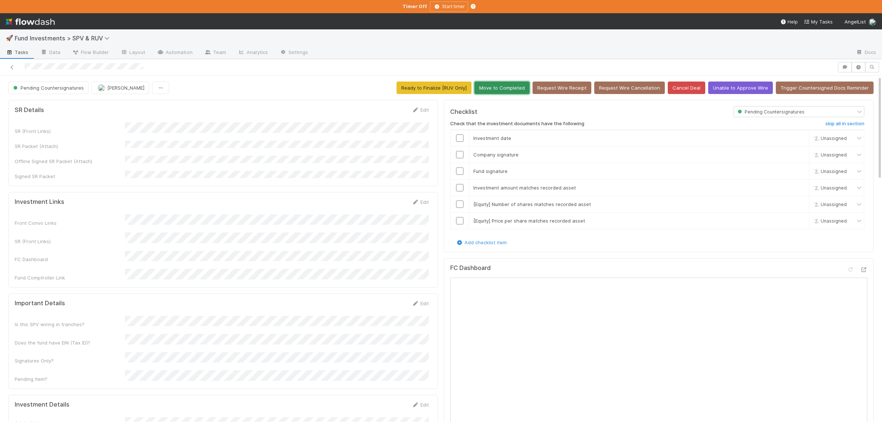
click at [523, 88] on button "Move to Completed" at bounding box center [501, 88] width 55 height 12
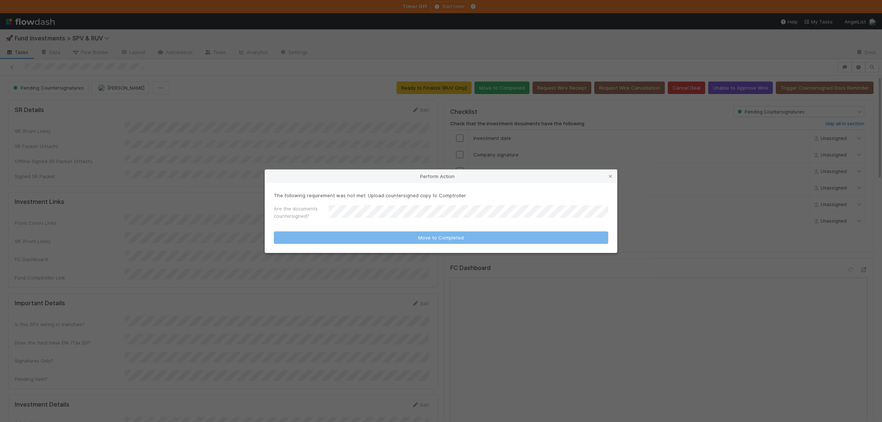
click at [387, 207] on div "Are the documents countersigned?" at bounding box center [441, 214] width 334 height 18
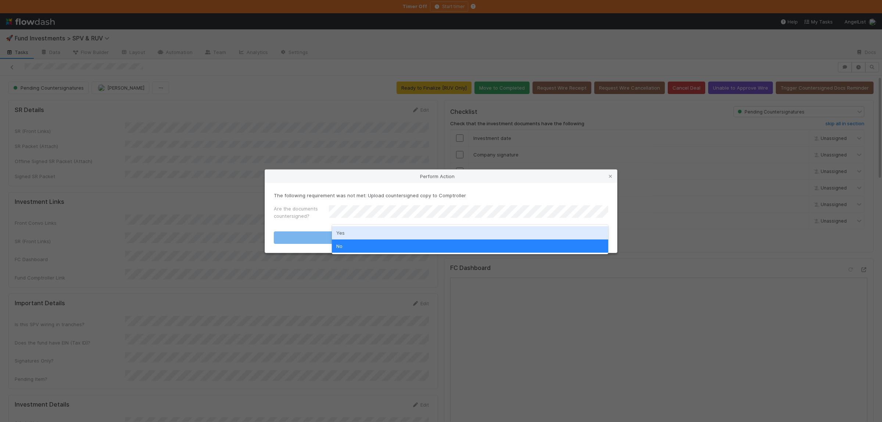
click at [380, 237] on div "Yes" at bounding box center [470, 232] width 276 height 13
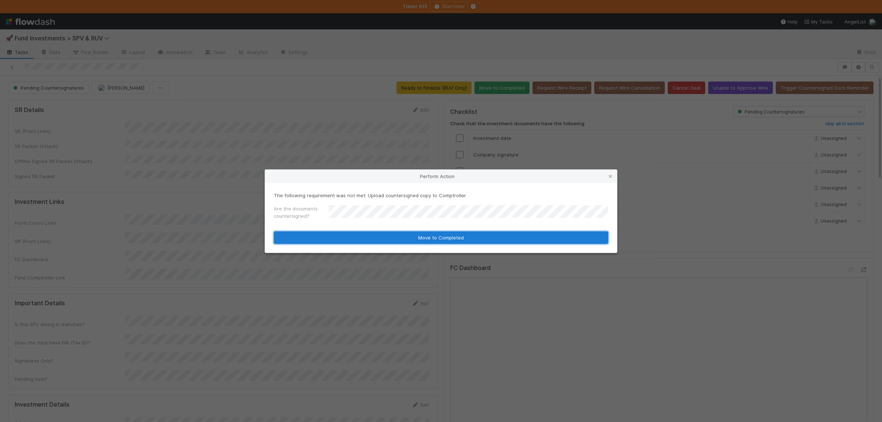
click at [380, 240] on button "Move to Completed" at bounding box center [441, 237] width 334 height 12
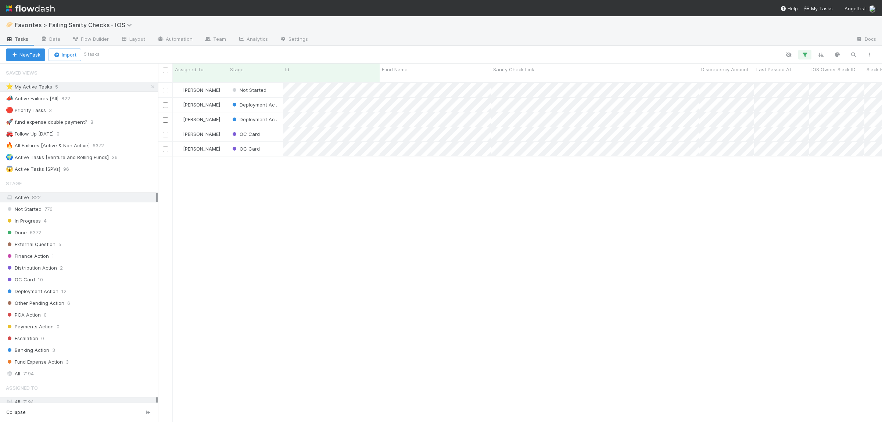
scroll to position [346, 724]
click at [406, 308] on div "[PERSON_NAME] Not Started [DATE] 8:10:09 AM [DATE] 8:10:09 AM 0 0 2 0 32 [PERSO…" at bounding box center [520, 255] width 724 height 345
click at [654, 122] on div at bounding box center [441, 211] width 882 height 422
click at [248, 87] on span "Not Started" at bounding box center [249, 90] width 36 height 6
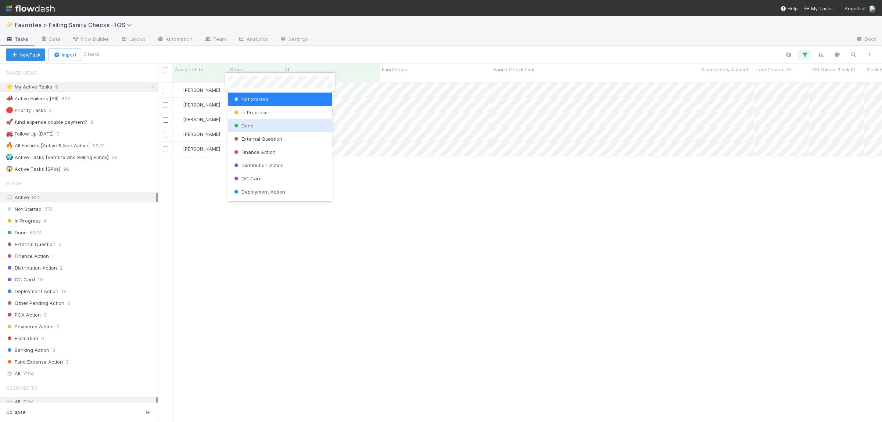
click at [252, 127] on span "Done" at bounding box center [243, 126] width 21 height 6
